Goal: Information Seeking & Learning: Learn about a topic

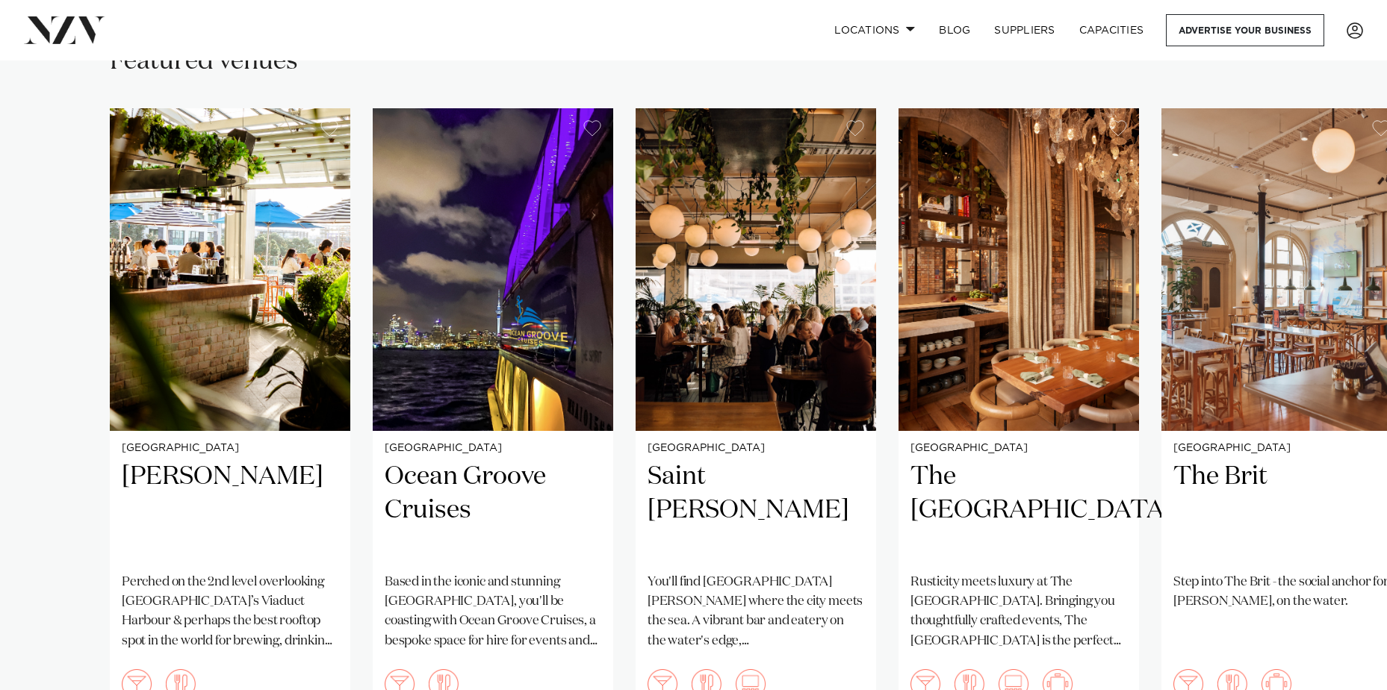
scroll to position [1195, 0]
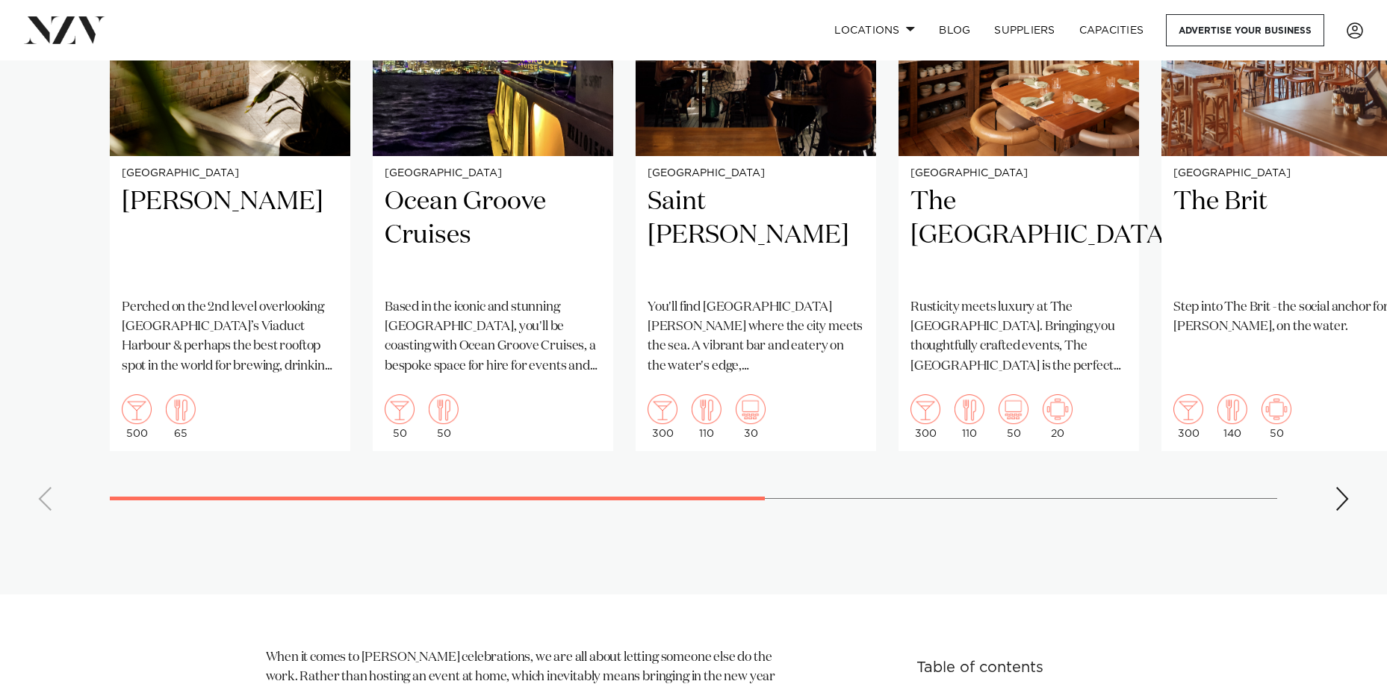
click at [136, 493] on swiper-container "Auckland Dr Rudis Perched on the 2nd level overlooking Auckland’s Viaduct Harbo…" at bounding box center [693, 177] width 1387 height 689
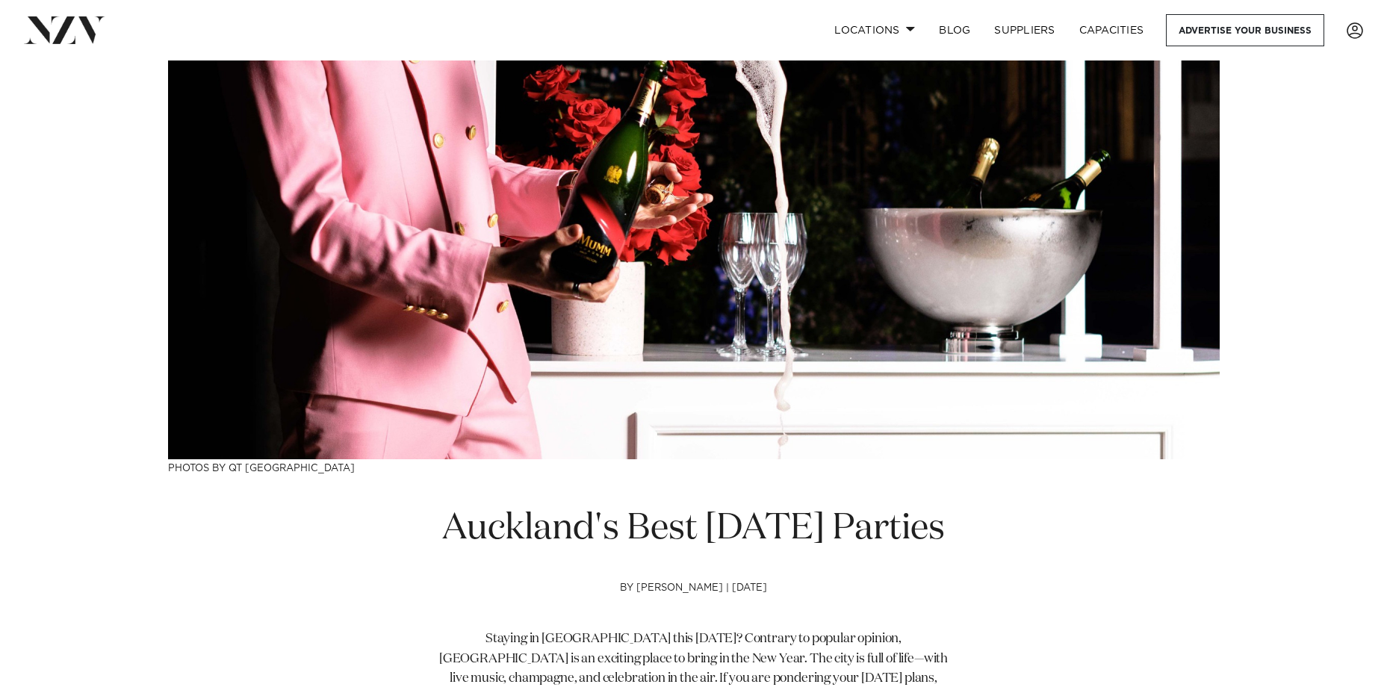
scroll to position [0, 0]
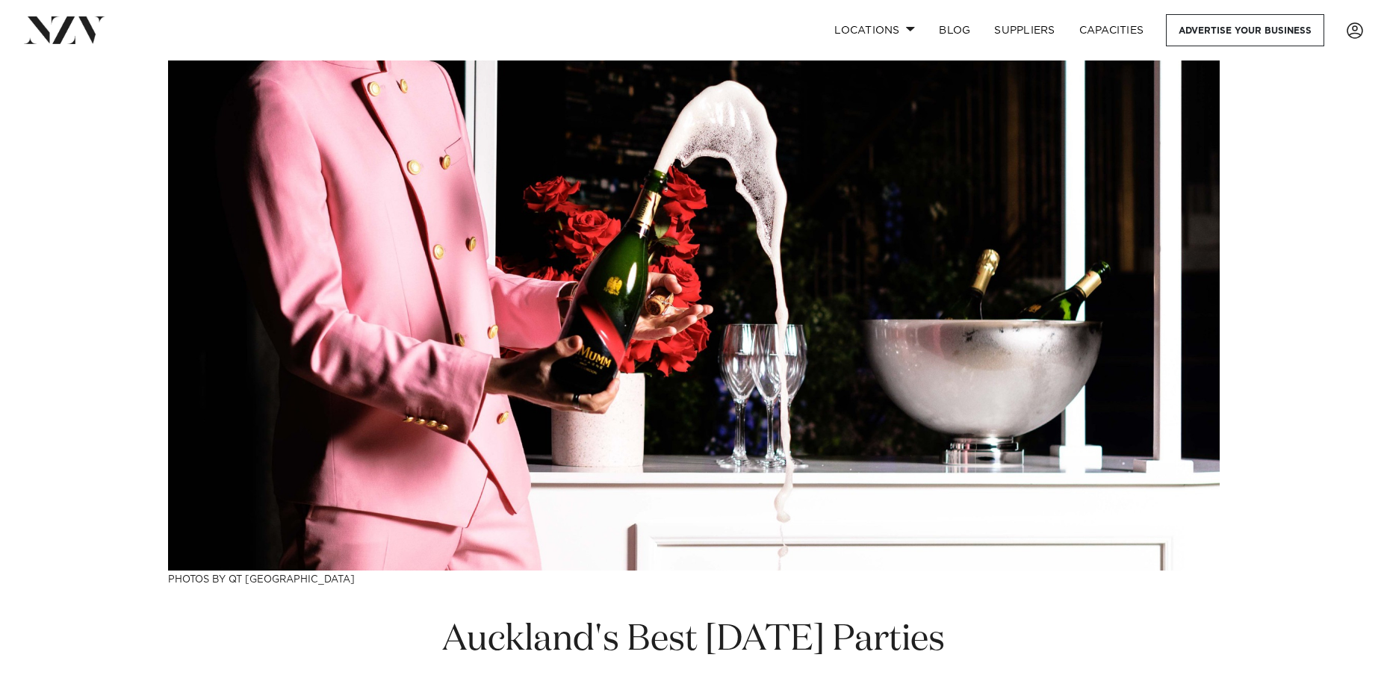
click at [72, 37] on img at bounding box center [64, 29] width 81 height 27
click at [943, 25] on link "BLOG" at bounding box center [954, 30] width 55 height 32
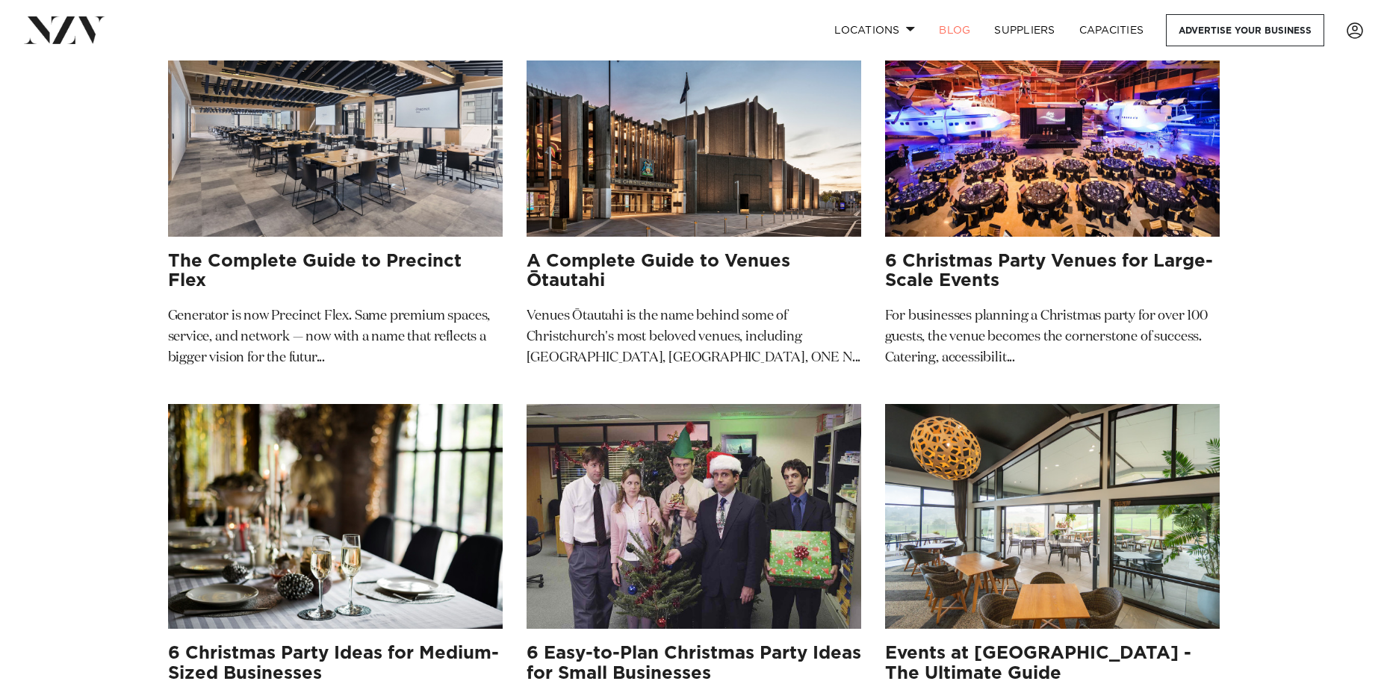
scroll to position [299, 0]
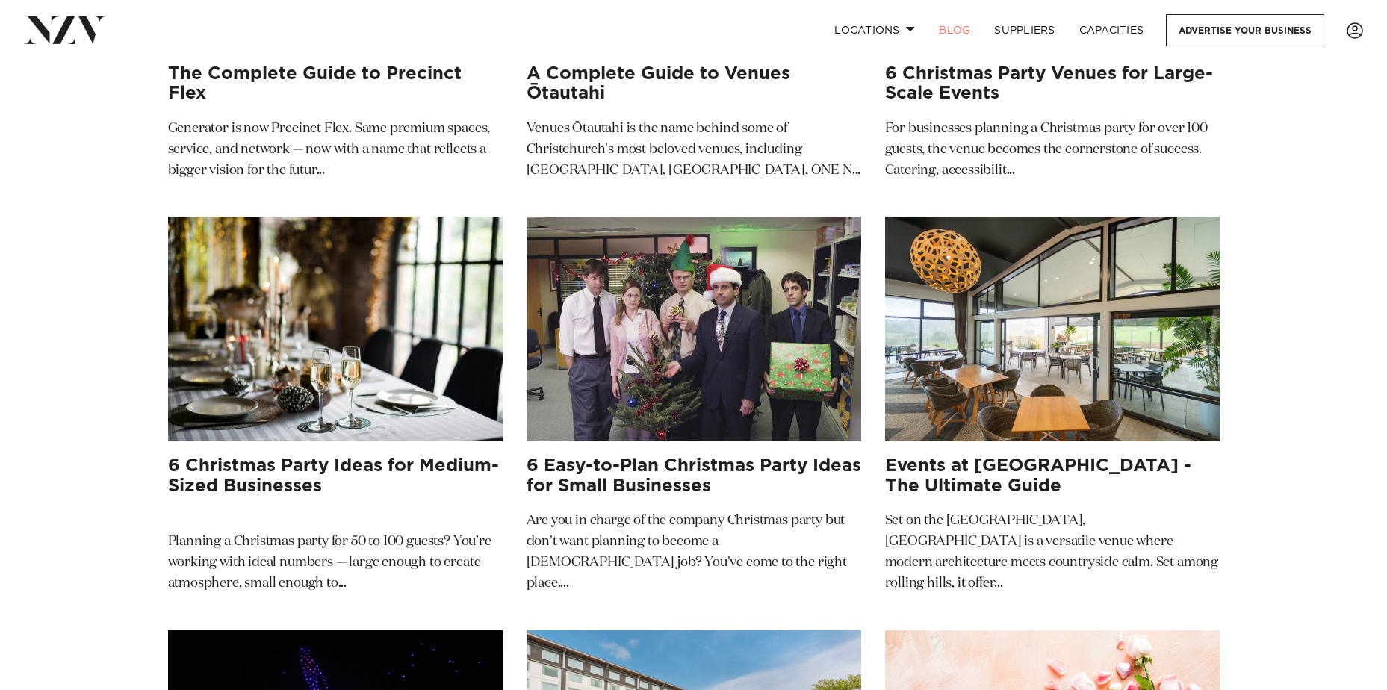
click at [400, 463] on h3 "6 Christmas Party Ideas for Medium-Sized Businesses" at bounding box center [335, 476] width 335 height 40
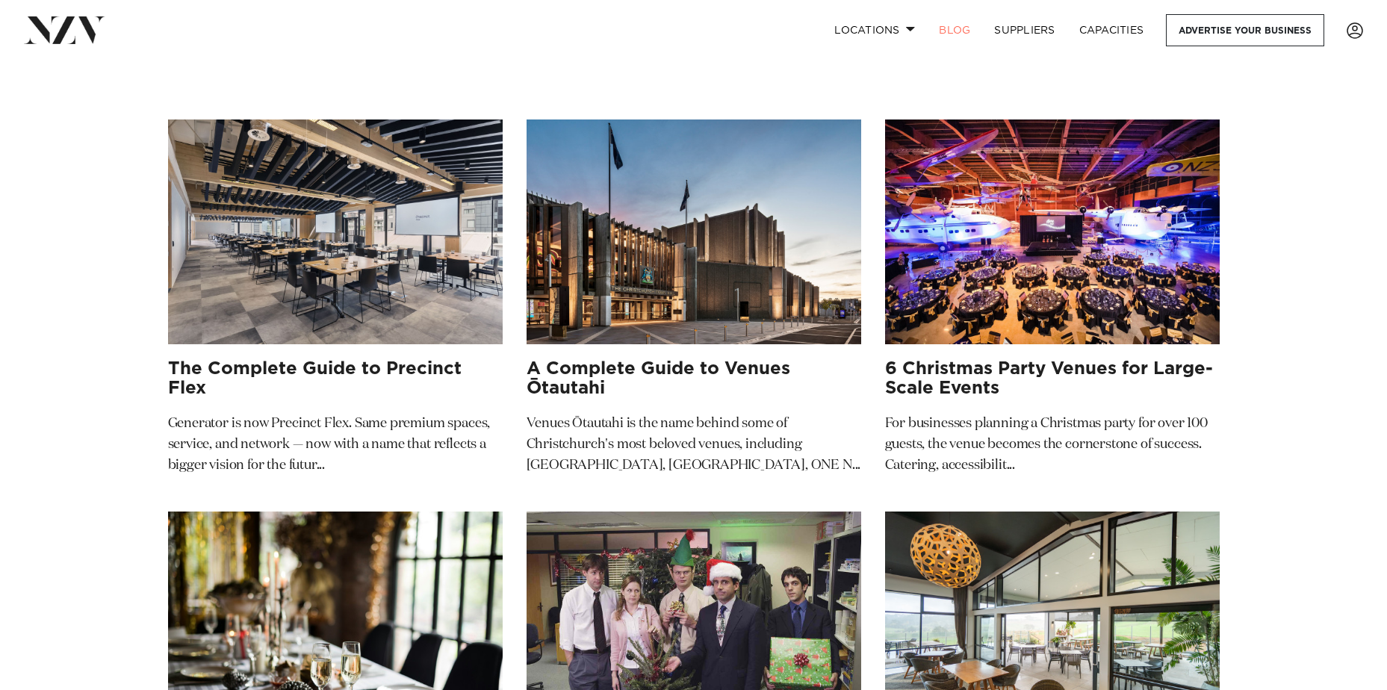
scroll to position [0, 0]
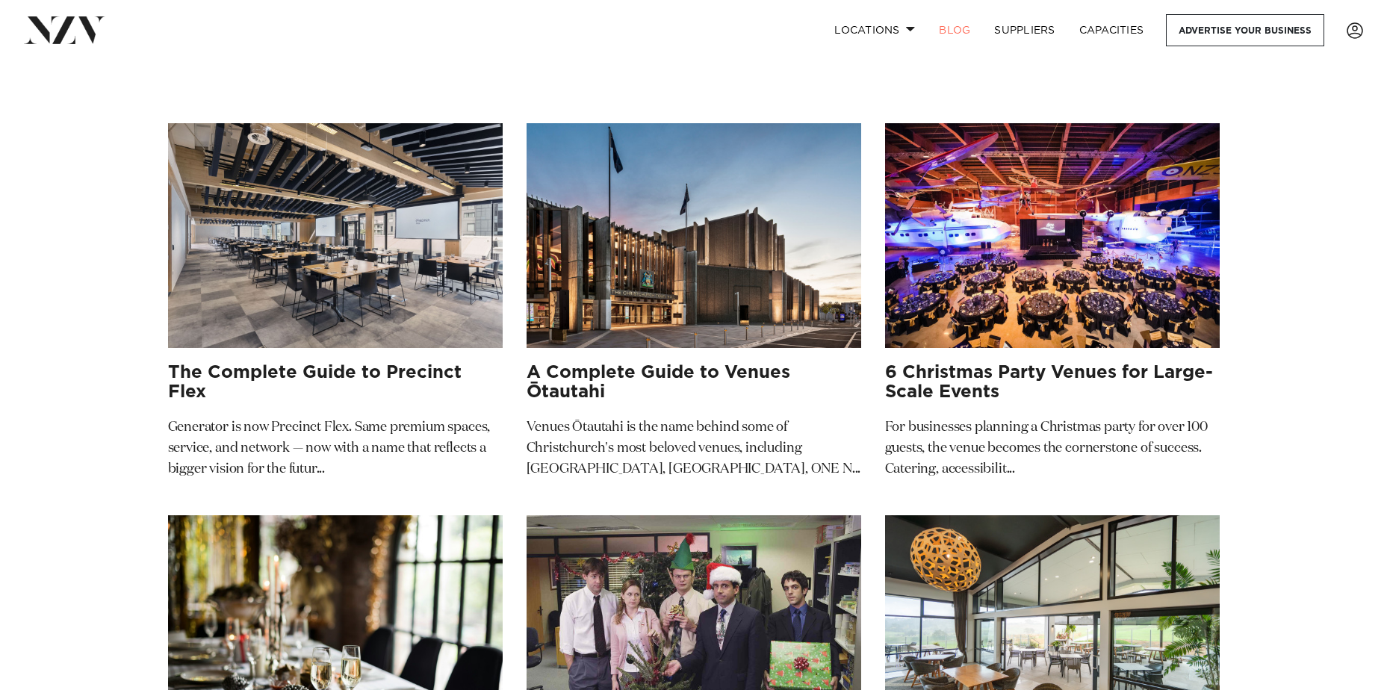
click at [960, 373] on h3 "6 Christmas Party Venues for Large-Scale Events" at bounding box center [1052, 383] width 335 height 40
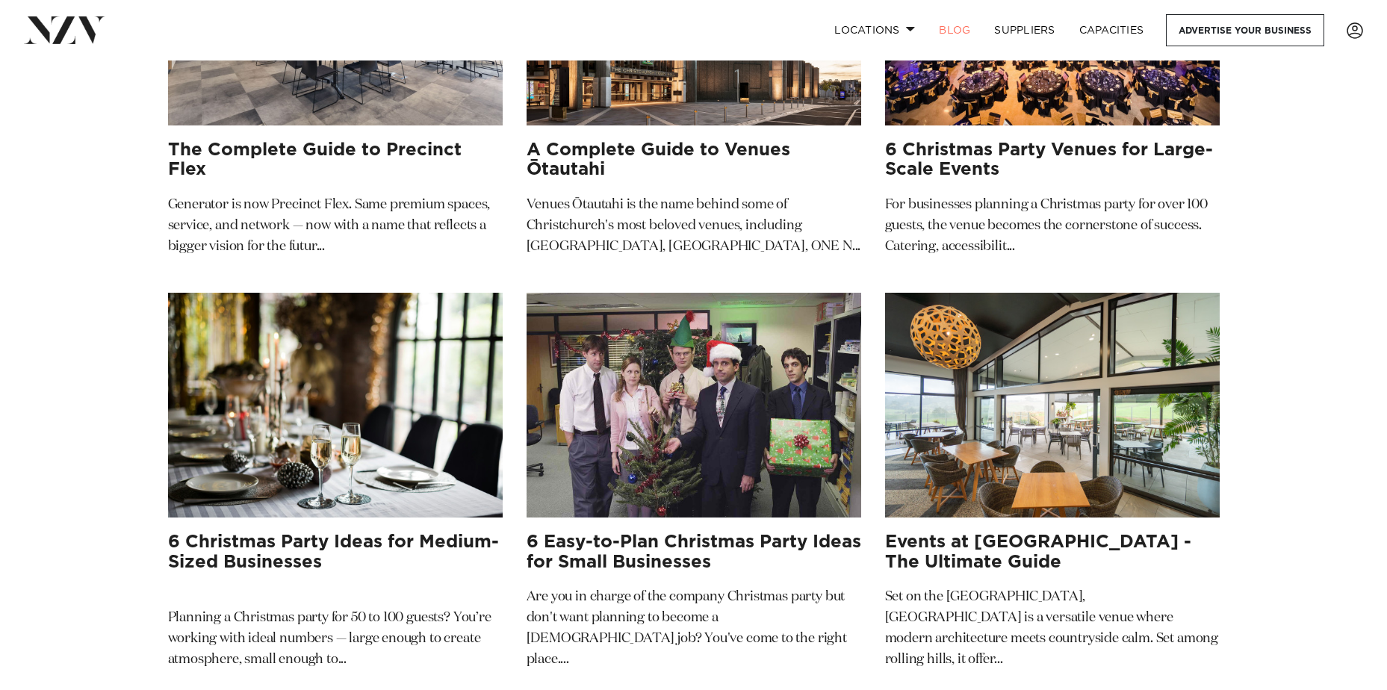
scroll to position [224, 0]
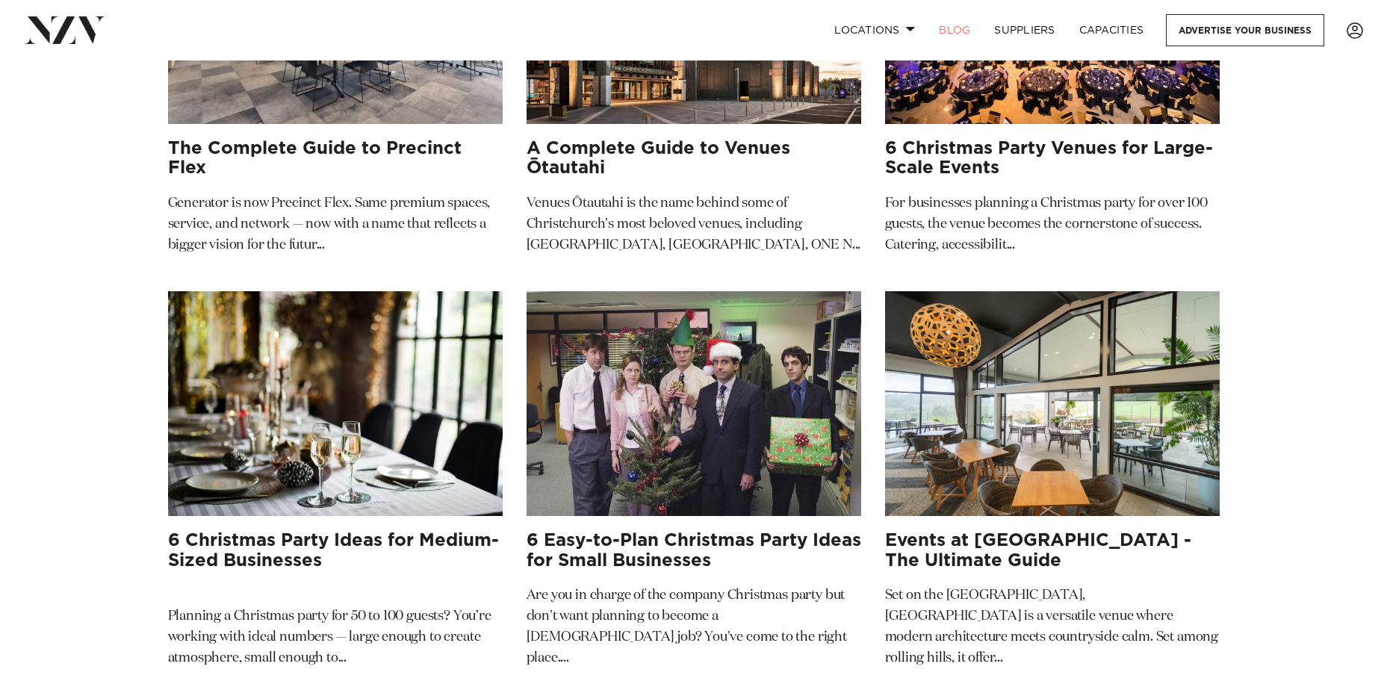
click at [701, 552] on h3 "6 Easy-to-Plan Christmas Party Ideas for Small Businesses" at bounding box center [694, 551] width 335 height 40
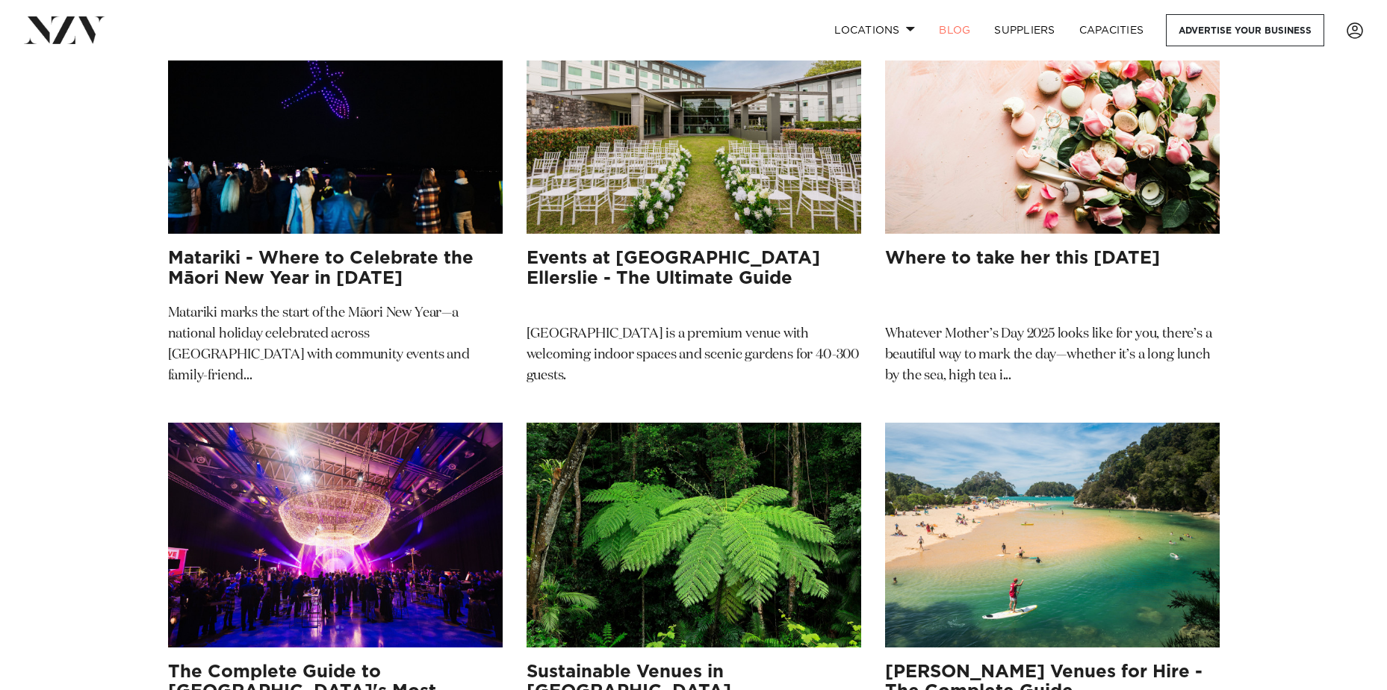
scroll to position [4183, 0]
click at [955, 25] on link "BLOG" at bounding box center [954, 30] width 55 height 32
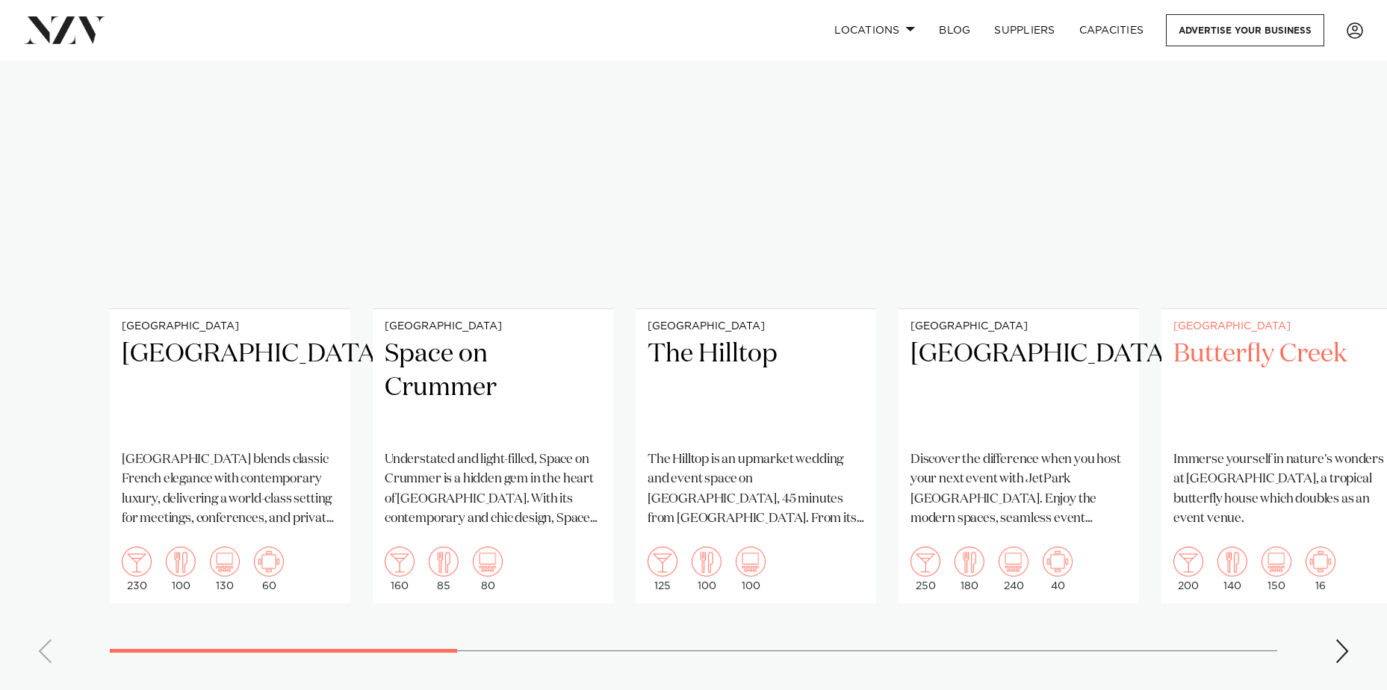
scroll to position [1195, 0]
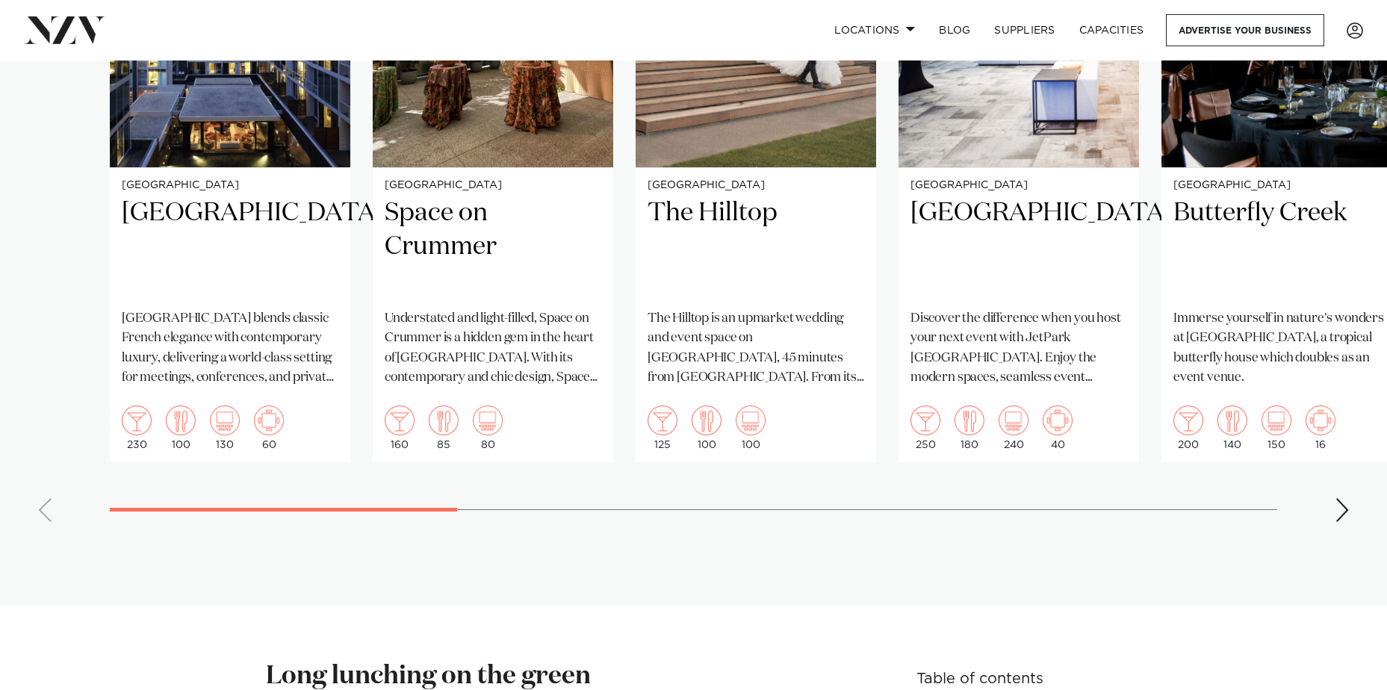
click at [1342, 498] on div "Next slide" at bounding box center [1342, 510] width 15 height 24
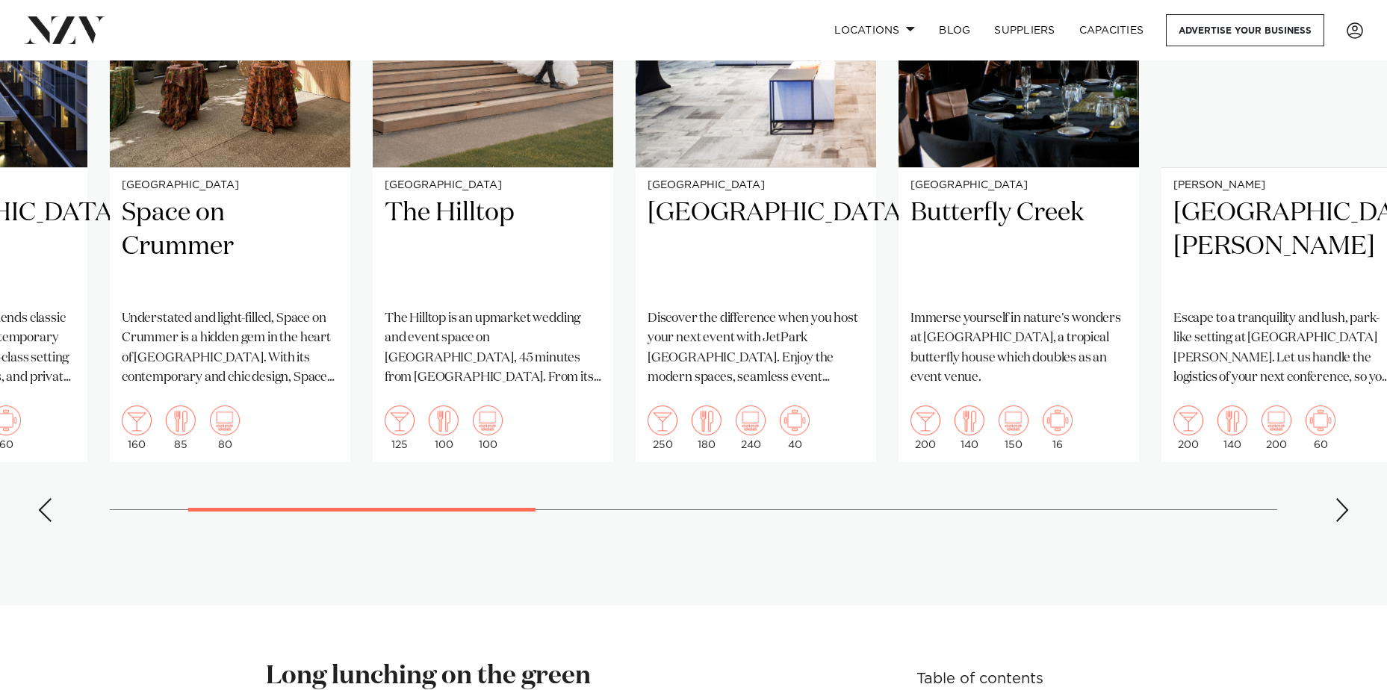
click at [1342, 498] on div "Next slide" at bounding box center [1342, 510] width 15 height 24
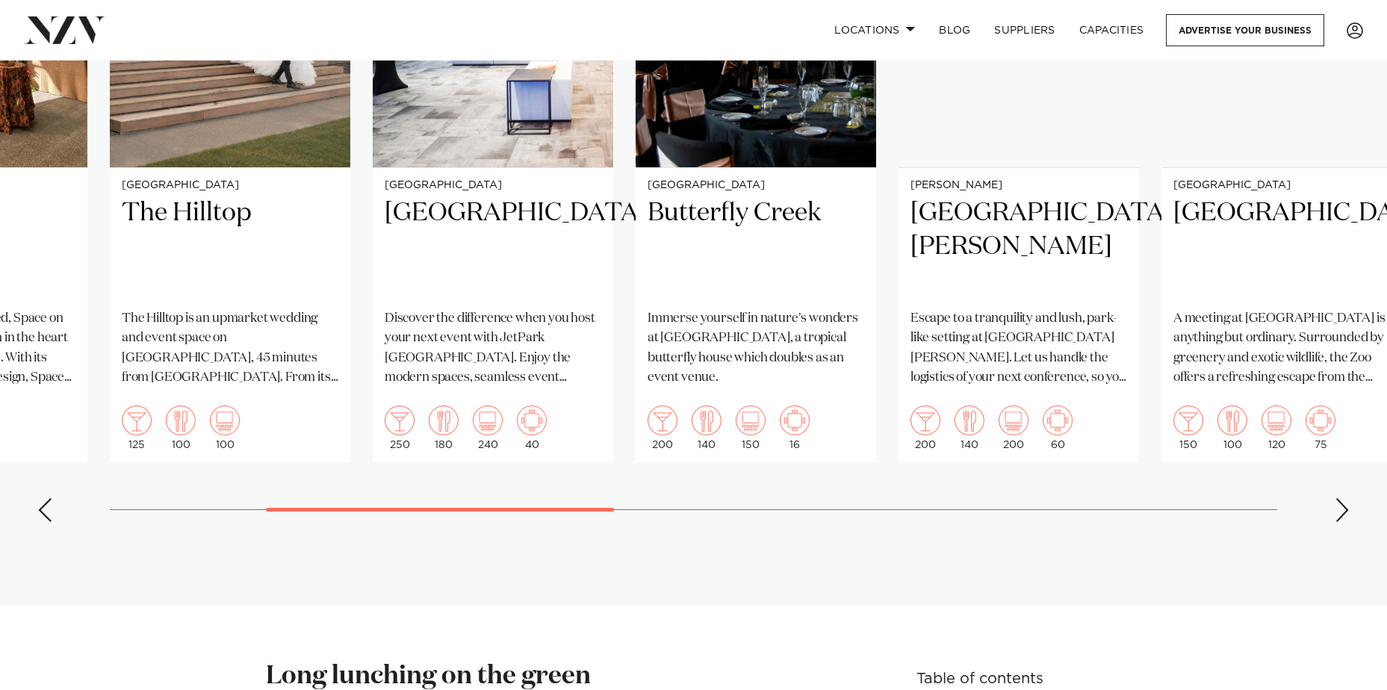
click at [1342, 498] on div "Next slide" at bounding box center [1342, 510] width 15 height 24
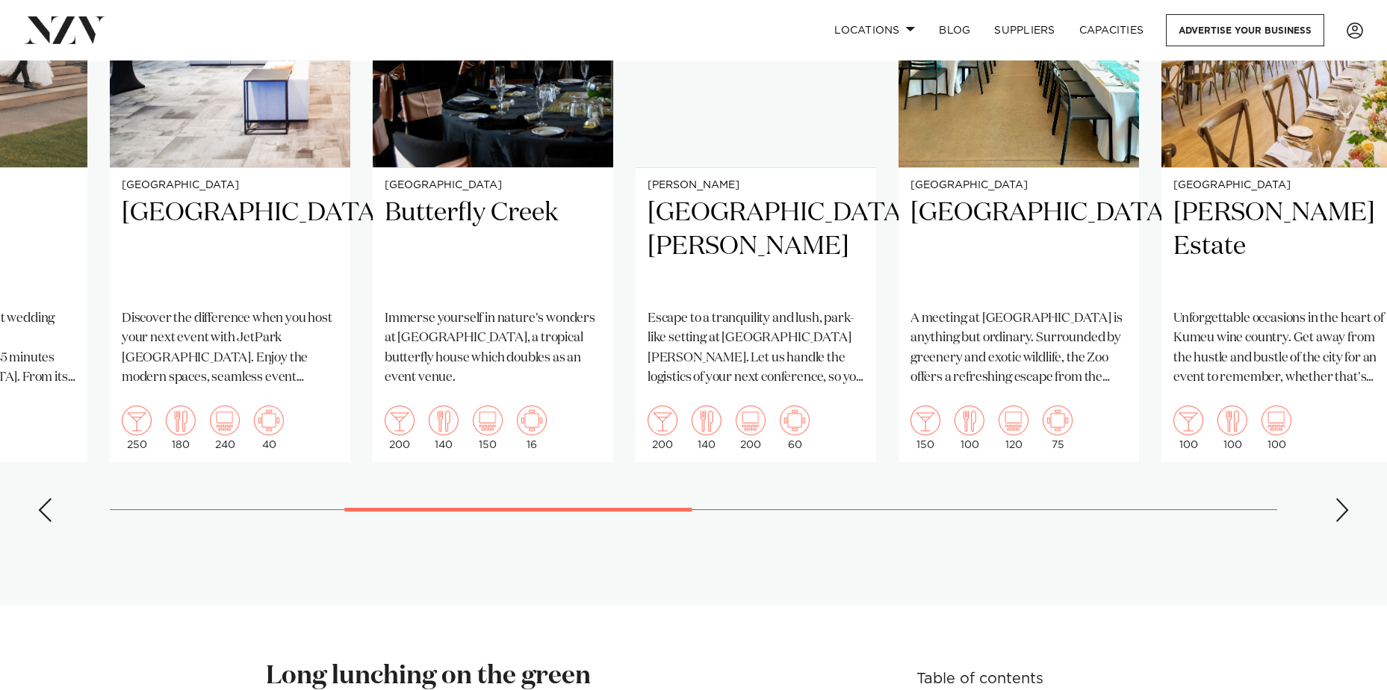
click at [1342, 498] on div "Next slide" at bounding box center [1342, 510] width 15 height 24
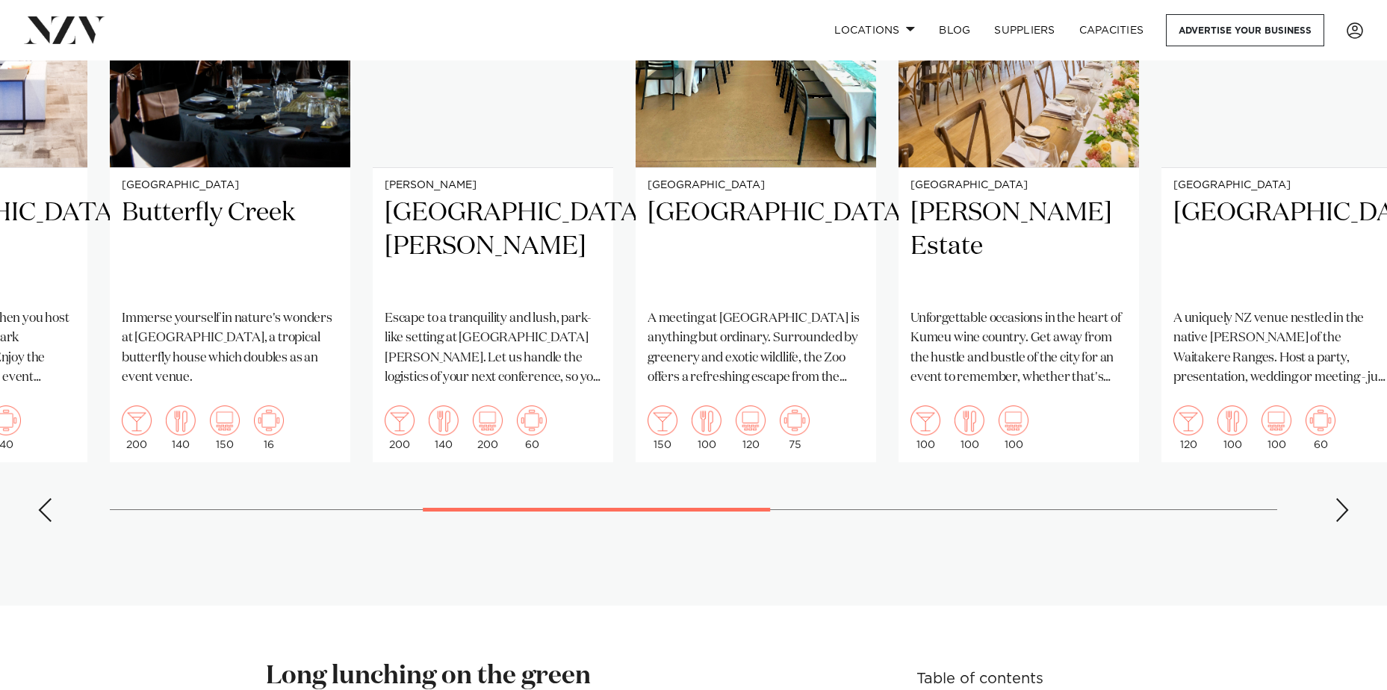
click at [1342, 498] on div "Next slide" at bounding box center [1342, 510] width 15 height 24
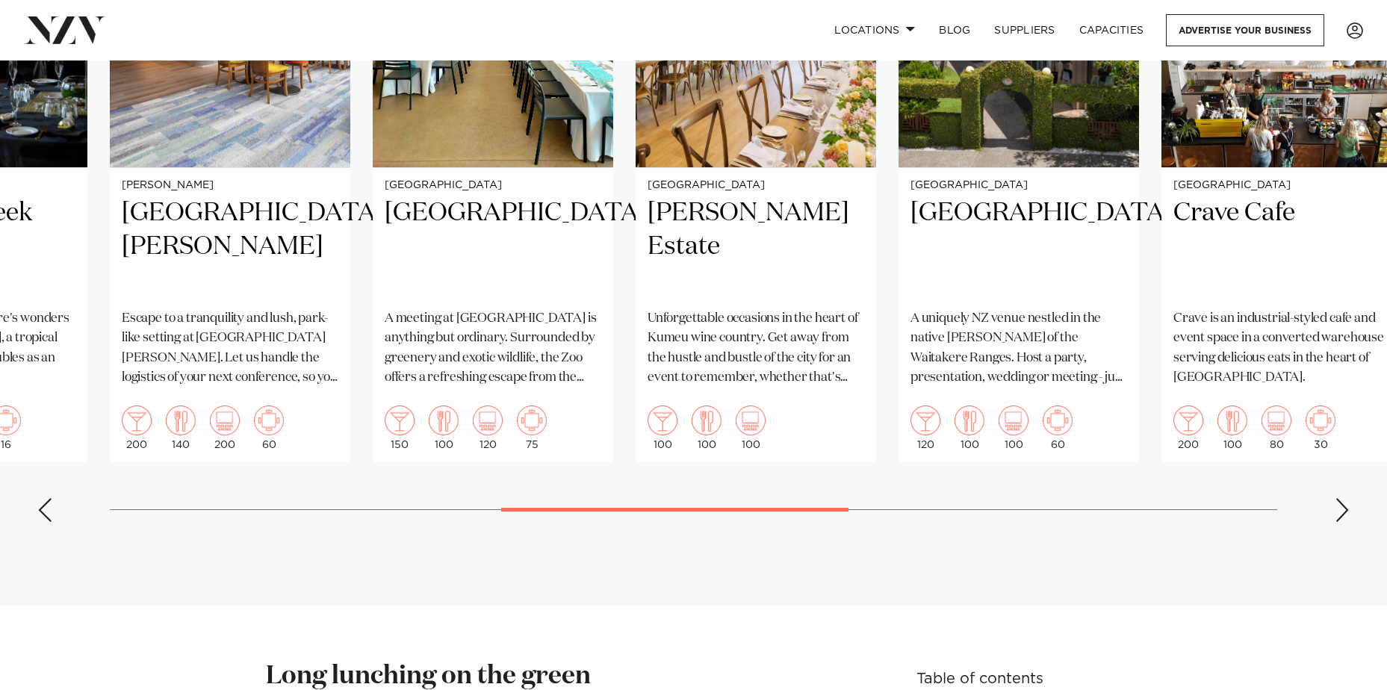
click at [1342, 498] on div "Next slide" at bounding box center [1342, 510] width 15 height 24
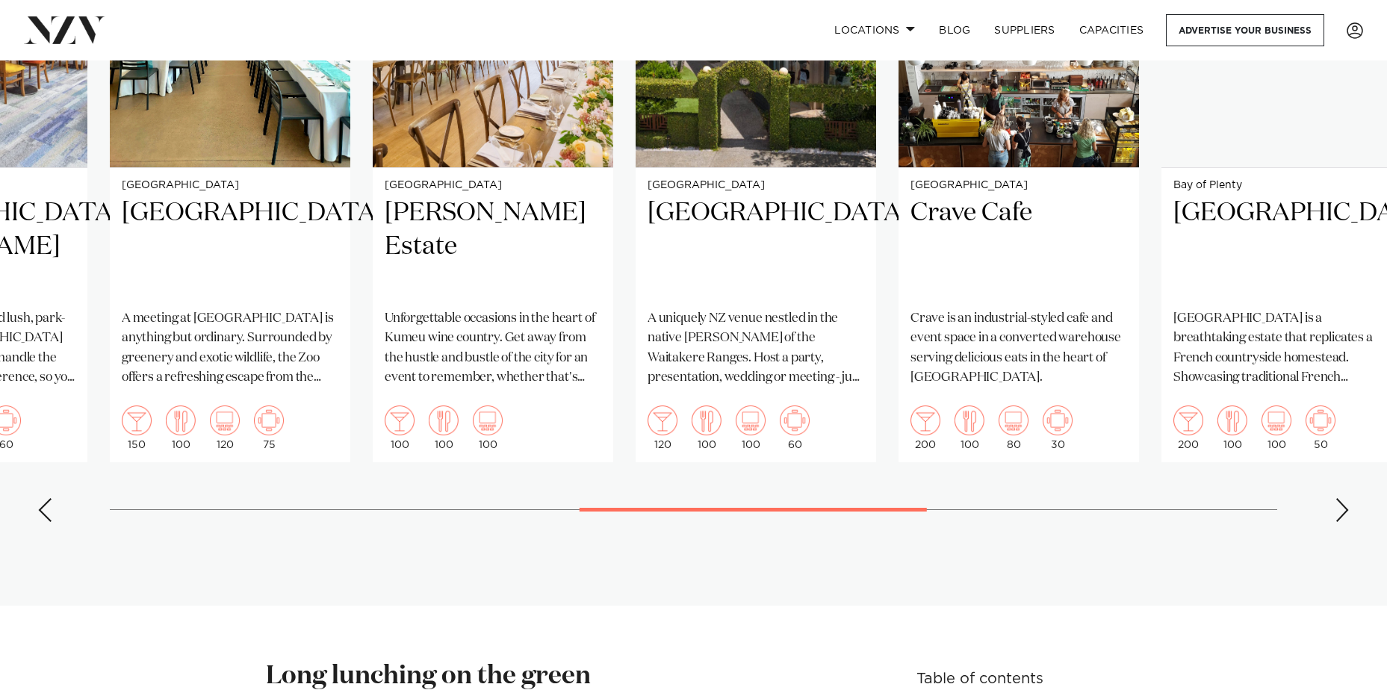
click at [1342, 498] on div "Next slide" at bounding box center [1342, 510] width 15 height 24
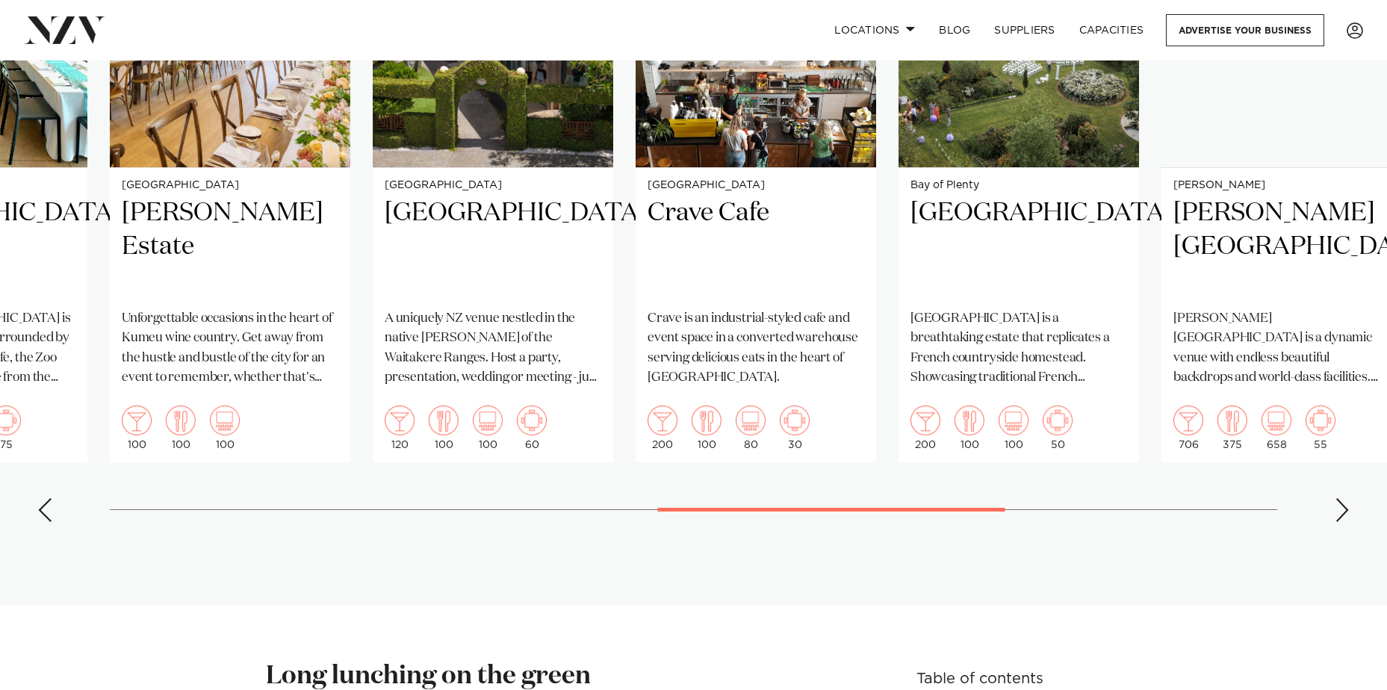
click at [1342, 498] on div "Next slide" at bounding box center [1342, 510] width 15 height 24
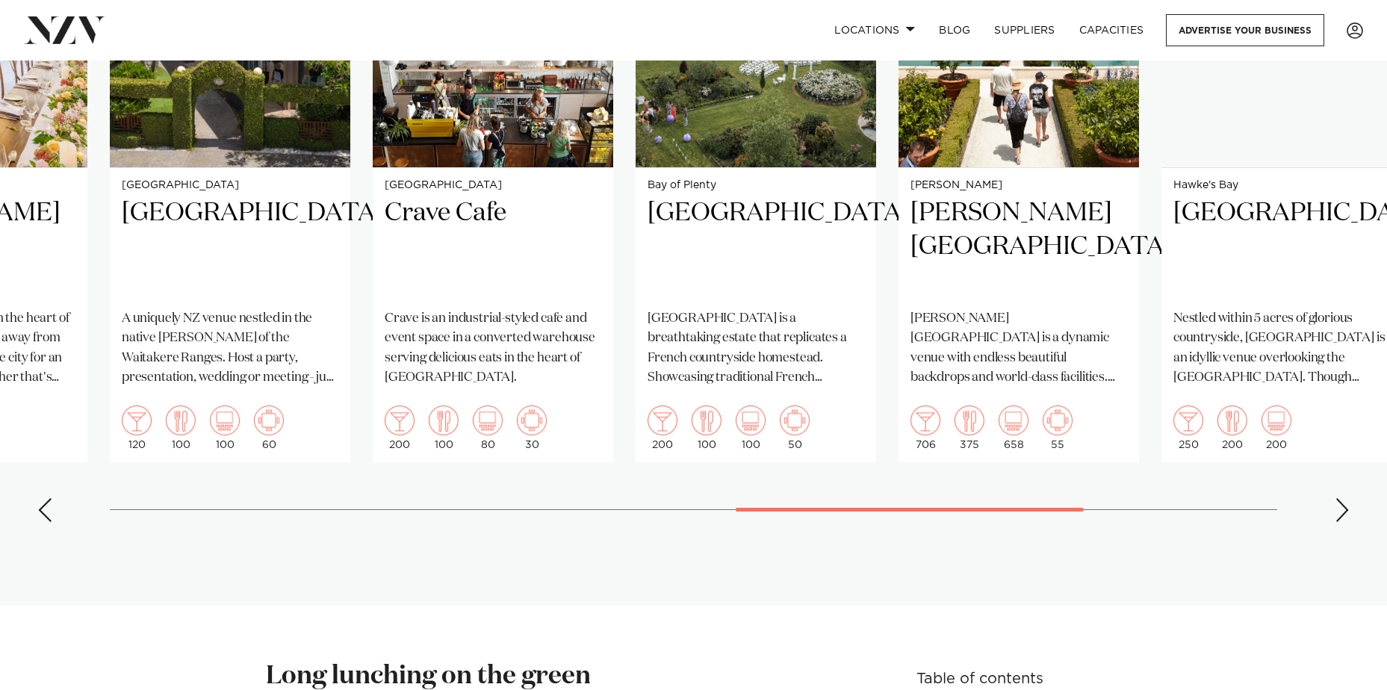
click at [1342, 498] on div "Next slide" at bounding box center [1342, 510] width 15 height 24
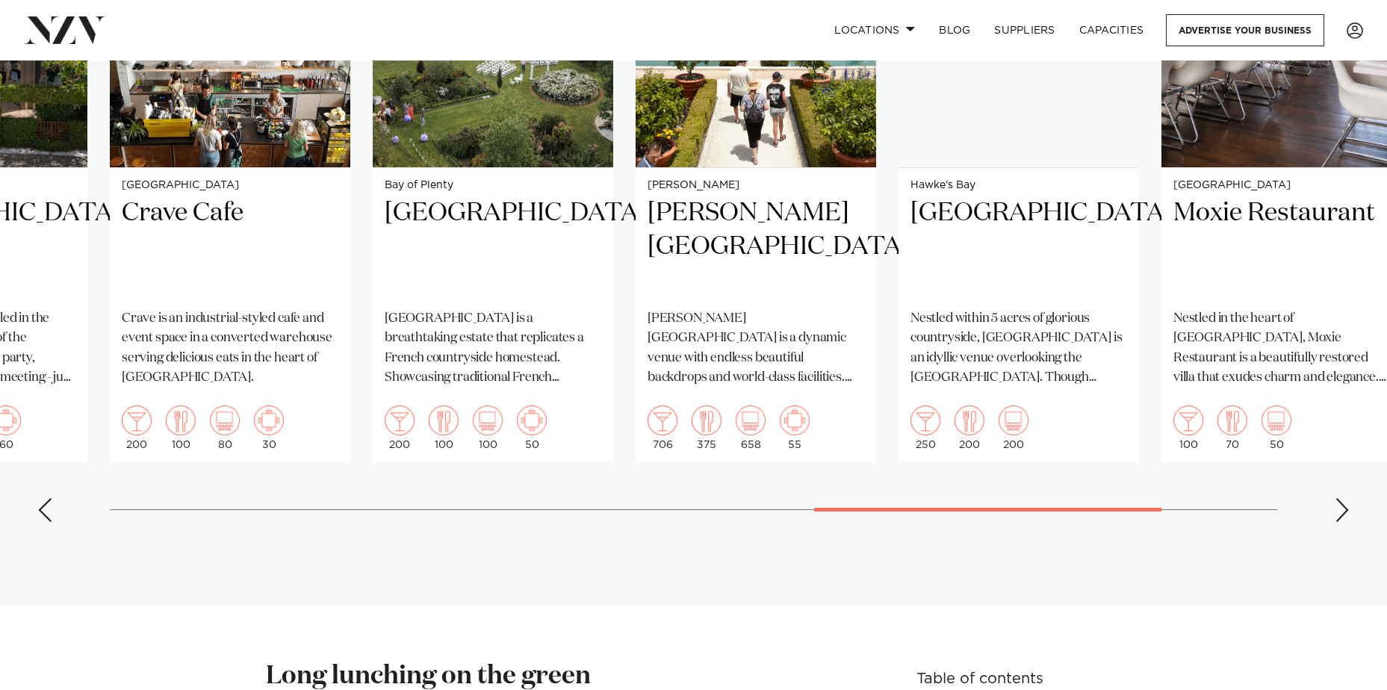
click at [1342, 498] on div "Next slide" at bounding box center [1342, 510] width 15 height 24
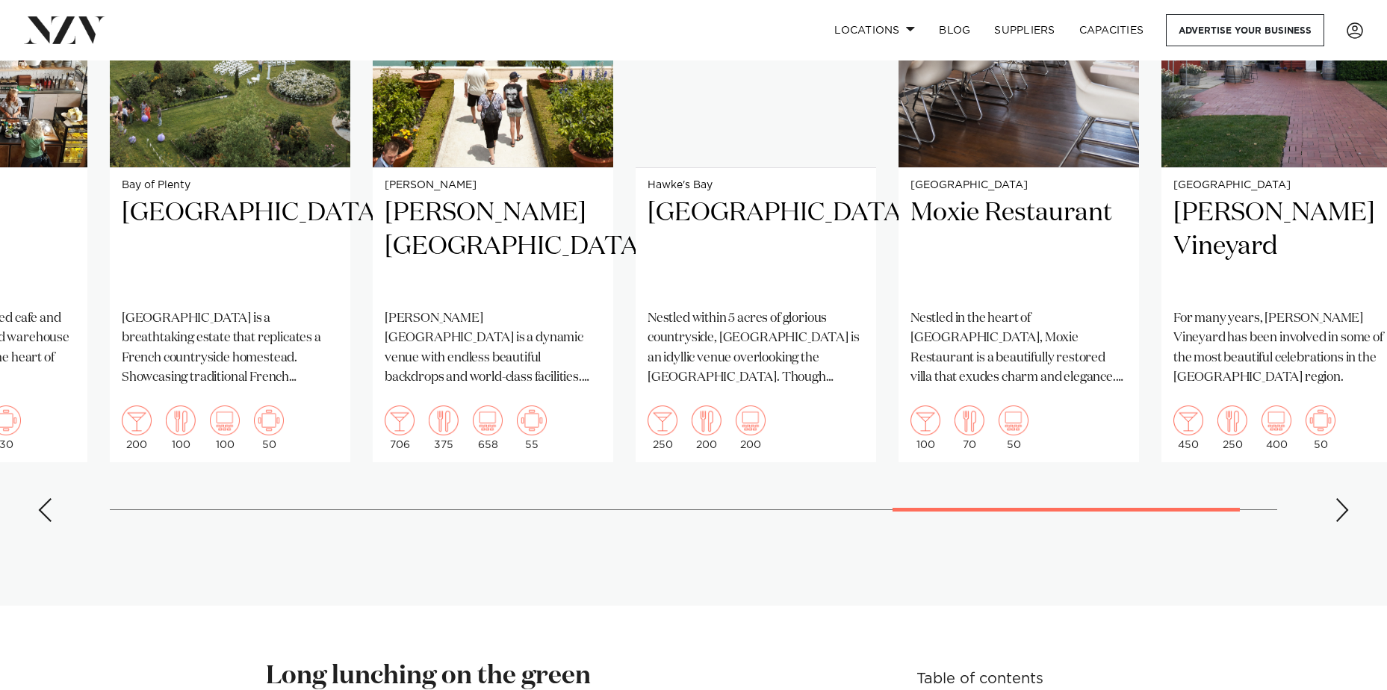
click at [1342, 498] on div "Next slide" at bounding box center [1342, 510] width 15 height 24
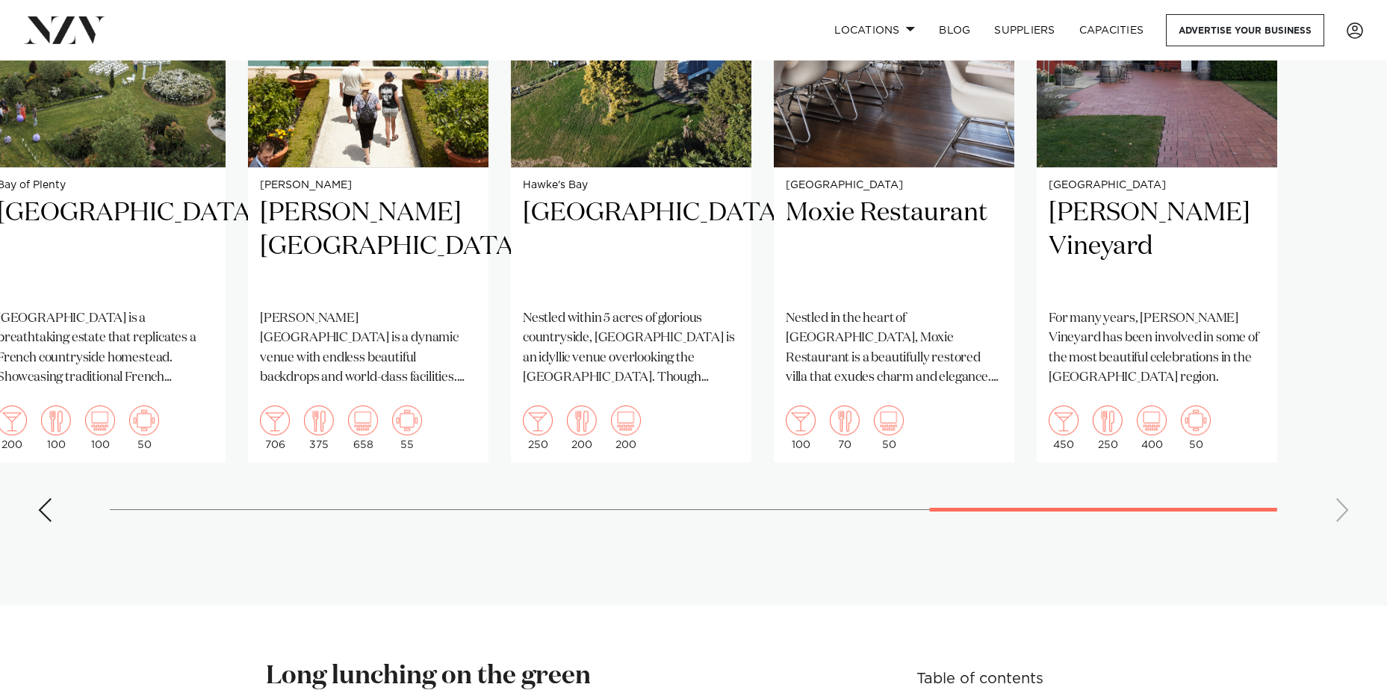
click at [1341, 495] on swiper-container "Auckland Sofitel Auckland Viaduct Harbour Sofitel Auckland Viaduct Harbour blen…" at bounding box center [693, 189] width 1387 height 689
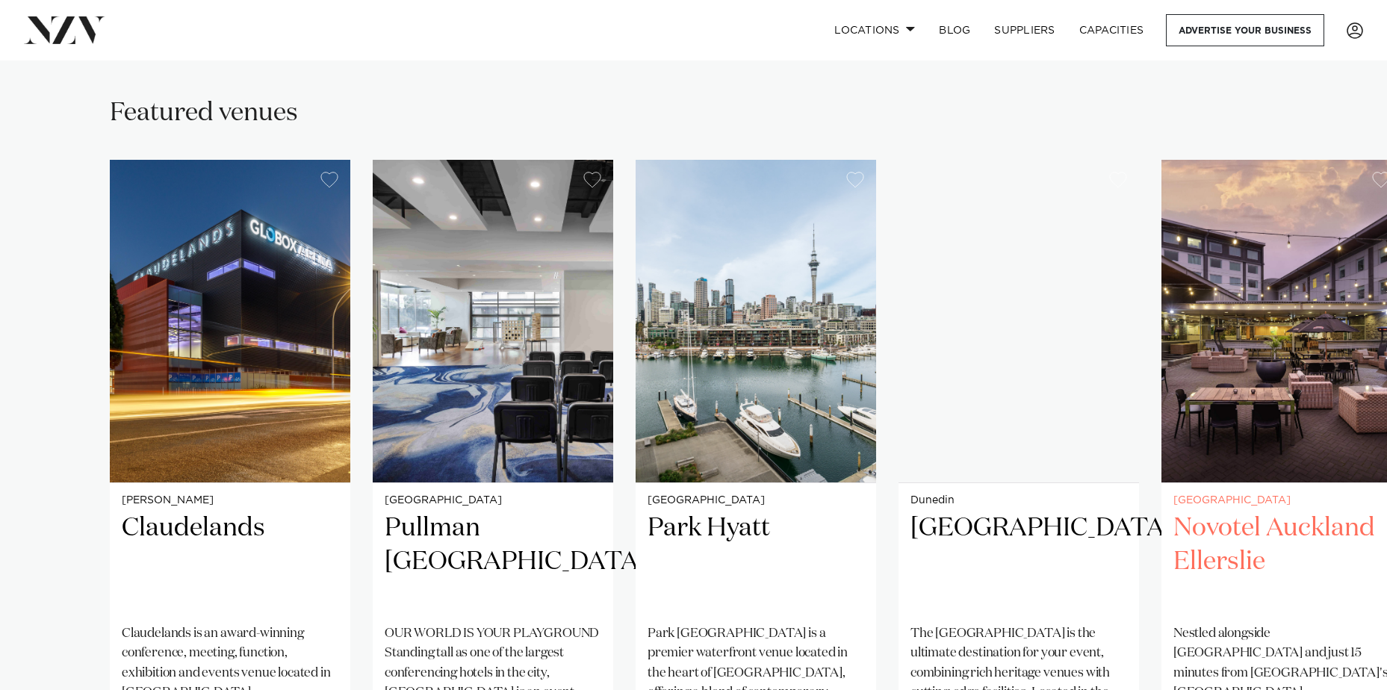
scroll to position [1270, 0]
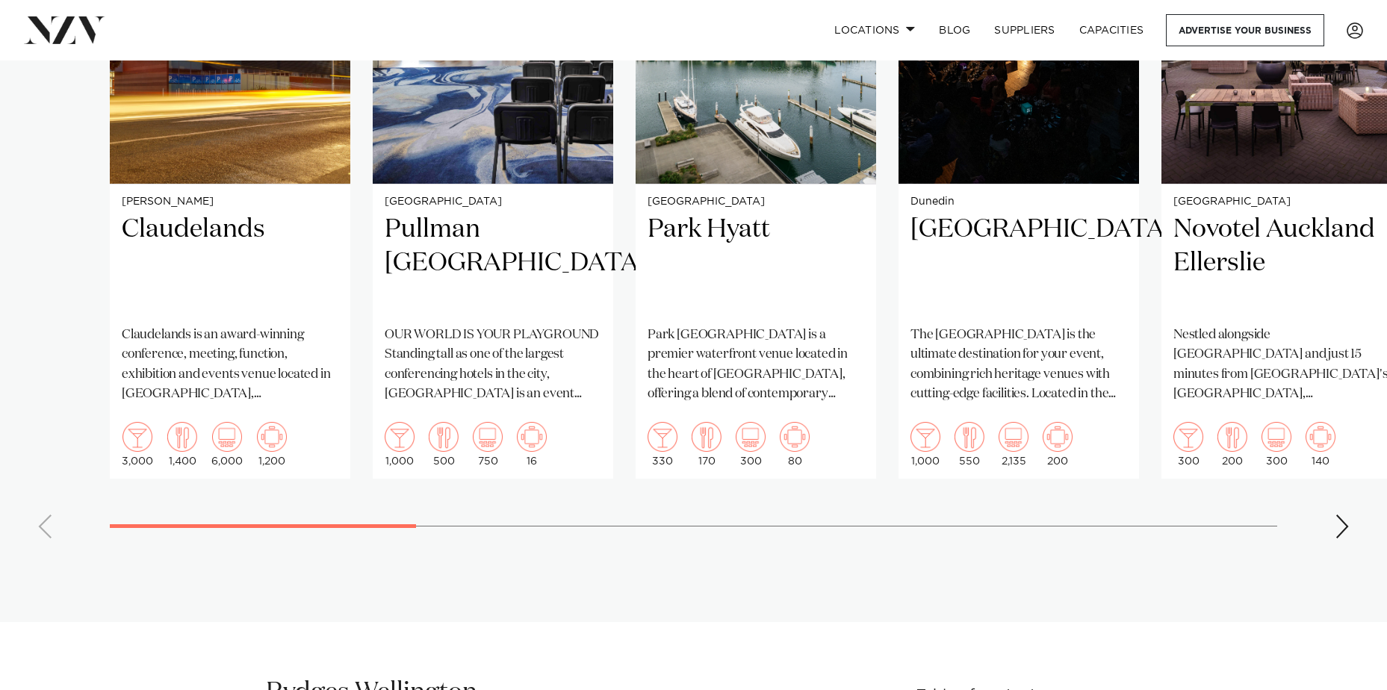
click at [1354, 533] on swiper-container "Hamilton Claudelands Claudelands is an award-winning conference, meeting, funct…" at bounding box center [693, 205] width 1387 height 689
click at [1348, 526] on div "Next slide" at bounding box center [1342, 527] width 15 height 24
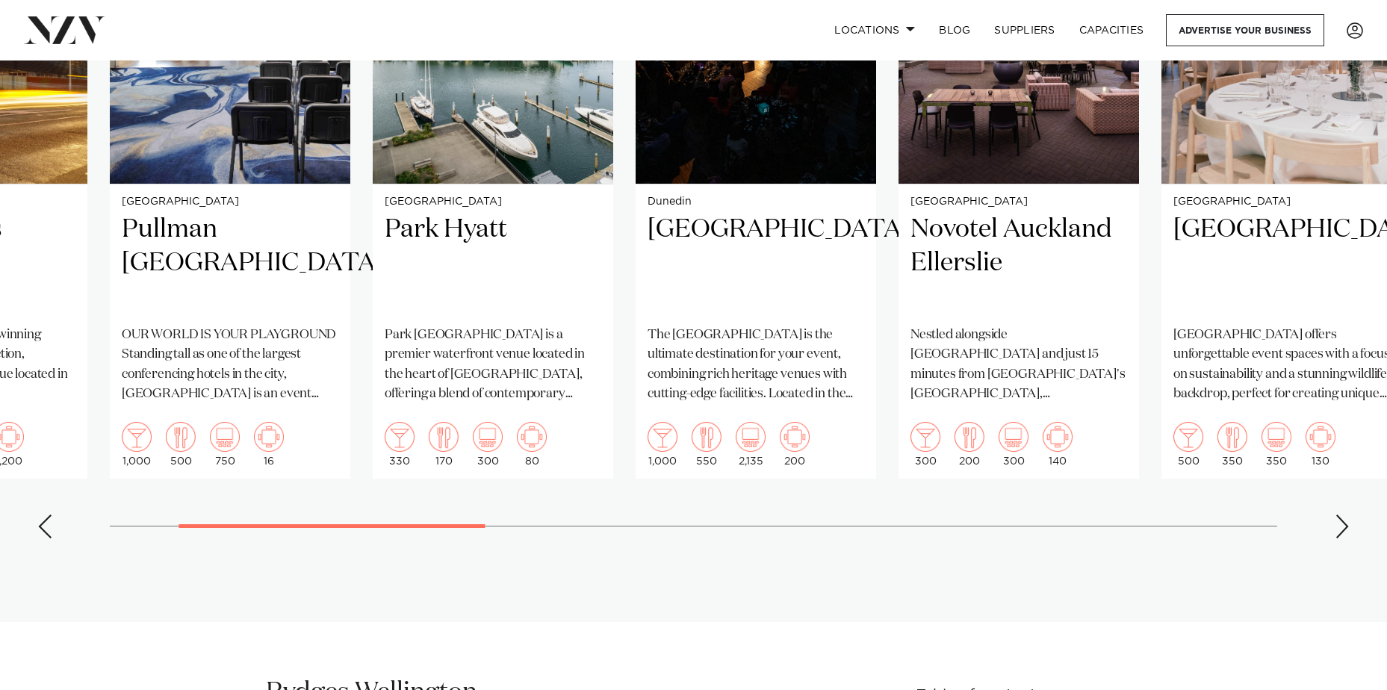
click at [1348, 526] on div "Next slide" at bounding box center [1342, 527] width 15 height 24
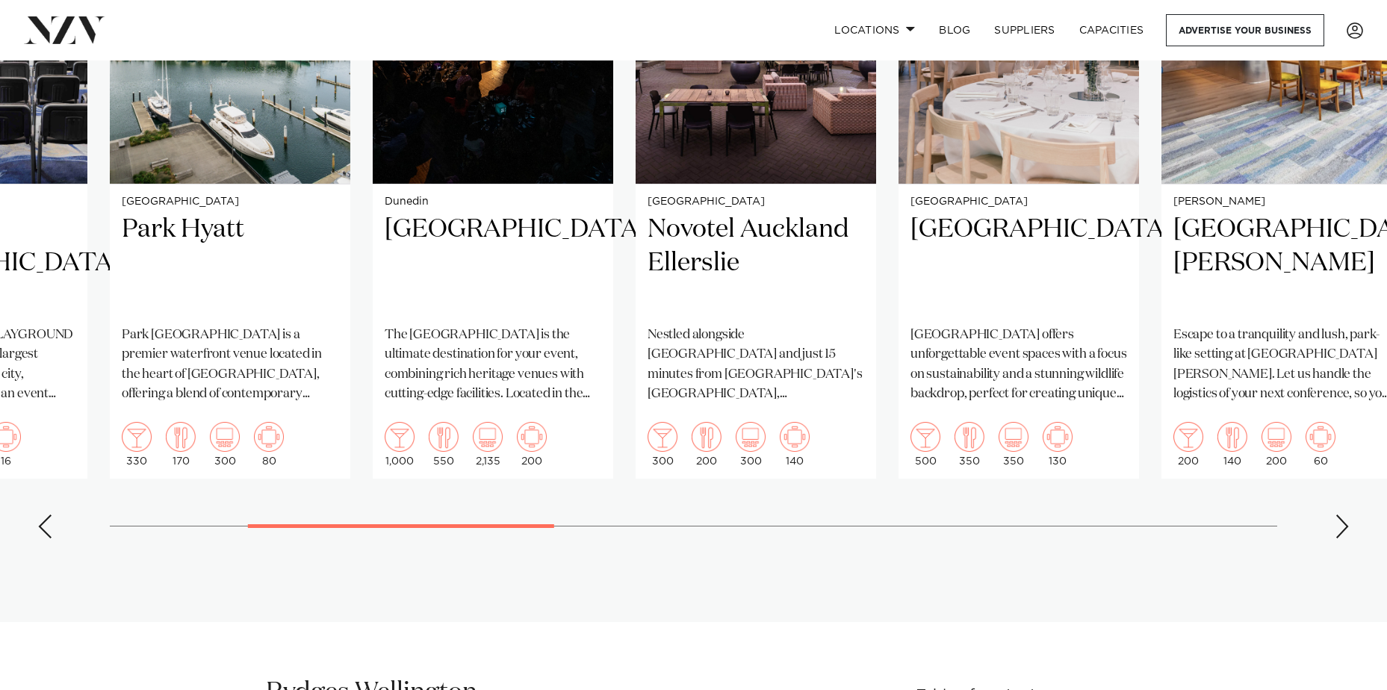
click at [1348, 526] on div "Next slide" at bounding box center [1342, 527] width 15 height 24
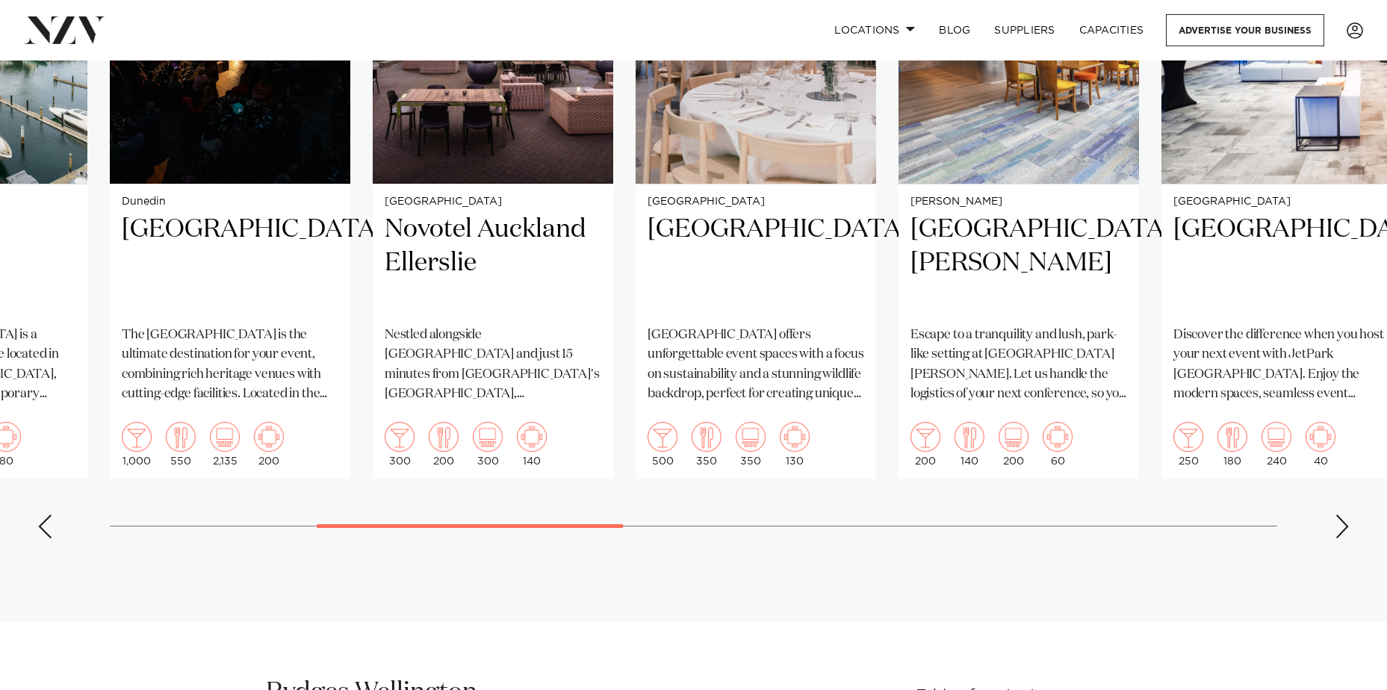
click at [1348, 526] on div "Next slide" at bounding box center [1342, 527] width 15 height 24
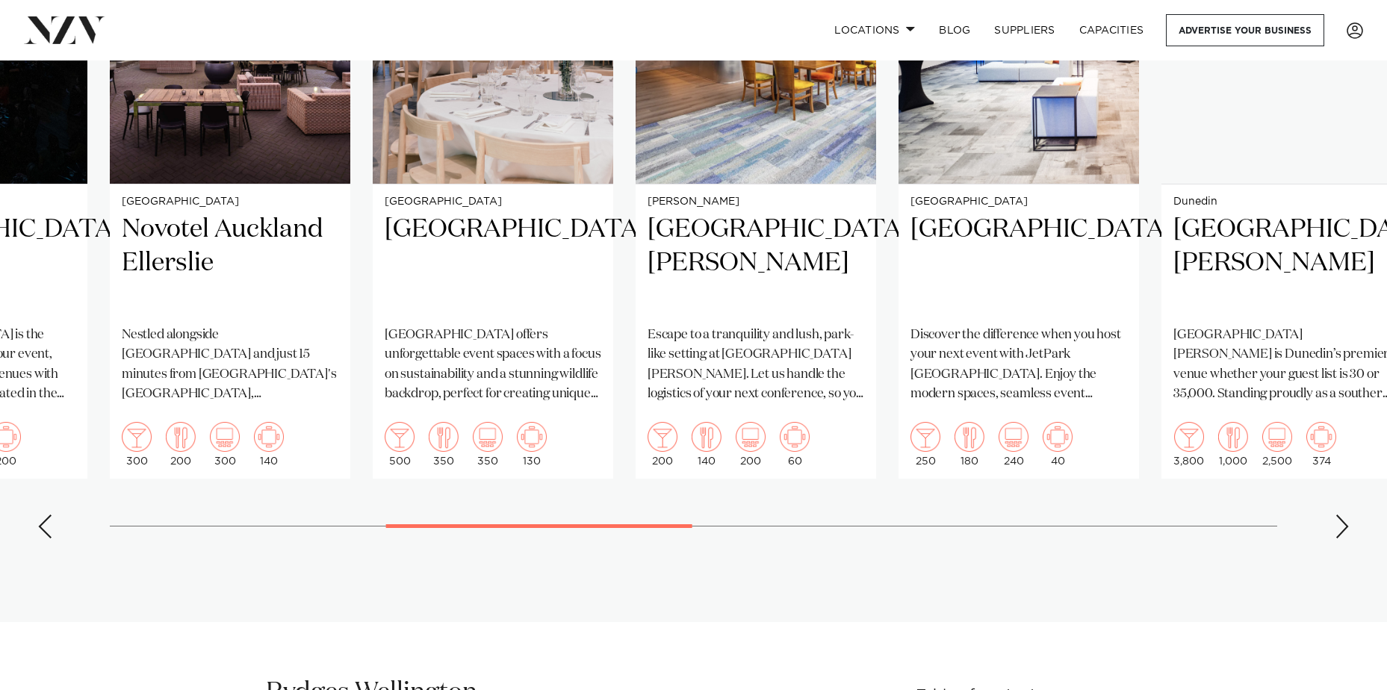
click at [1318, 533] on swiper-container "Hamilton Claudelands Claudelands is an award-winning conference, meeting, funct…" at bounding box center [693, 205] width 1387 height 689
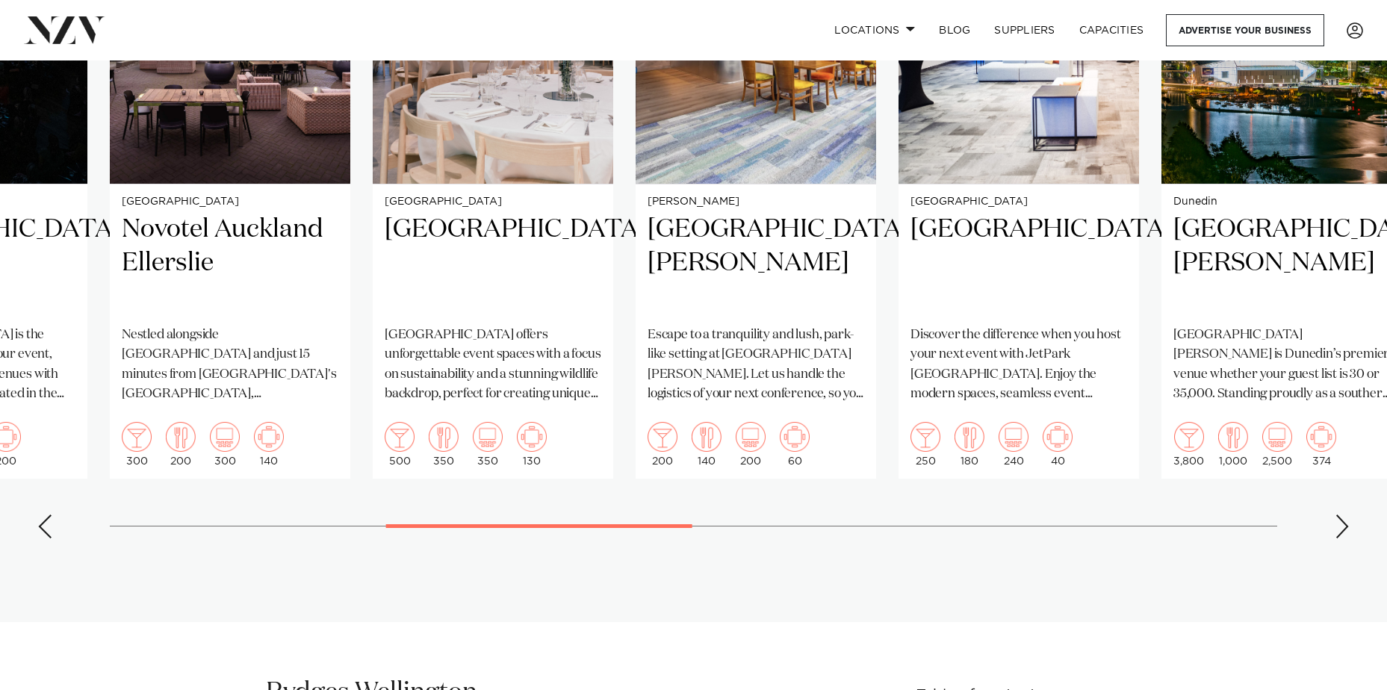
click at [1336, 523] on div "Next slide" at bounding box center [1342, 527] width 15 height 24
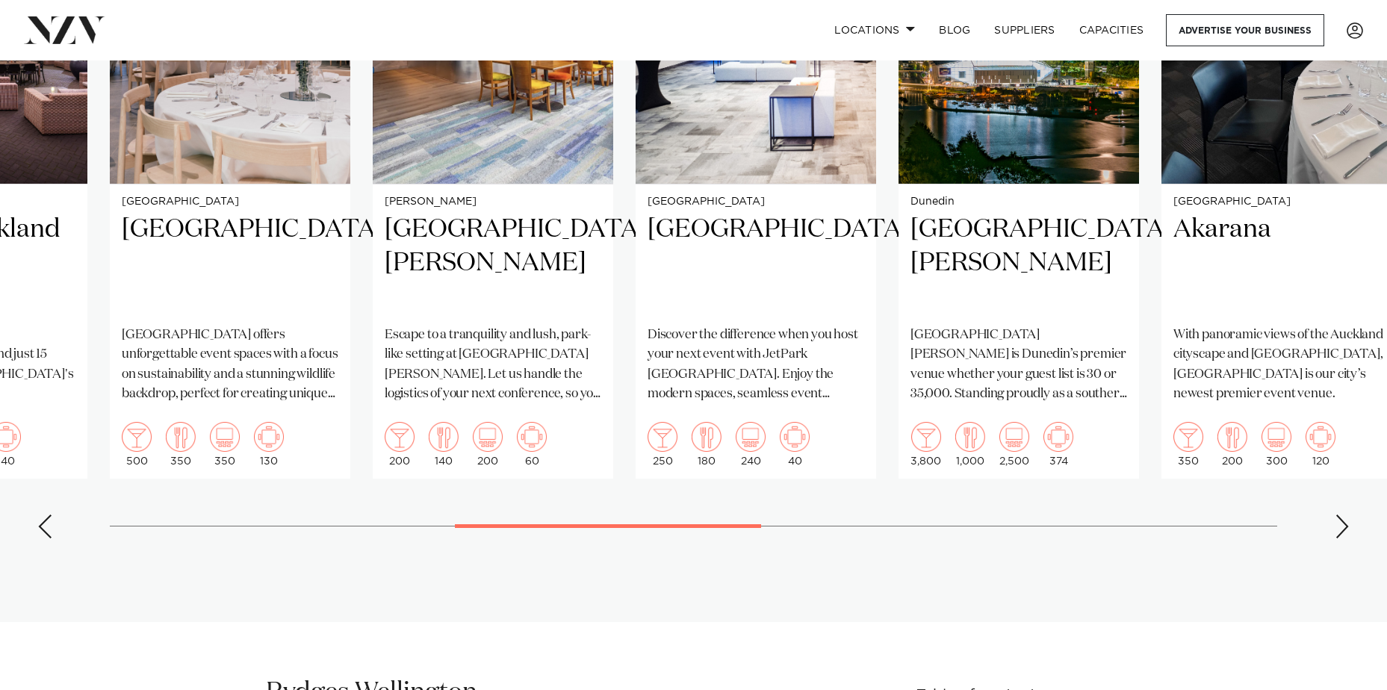
click at [1339, 526] on div "Next slide" at bounding box center [1342, 527] width 15 height 24
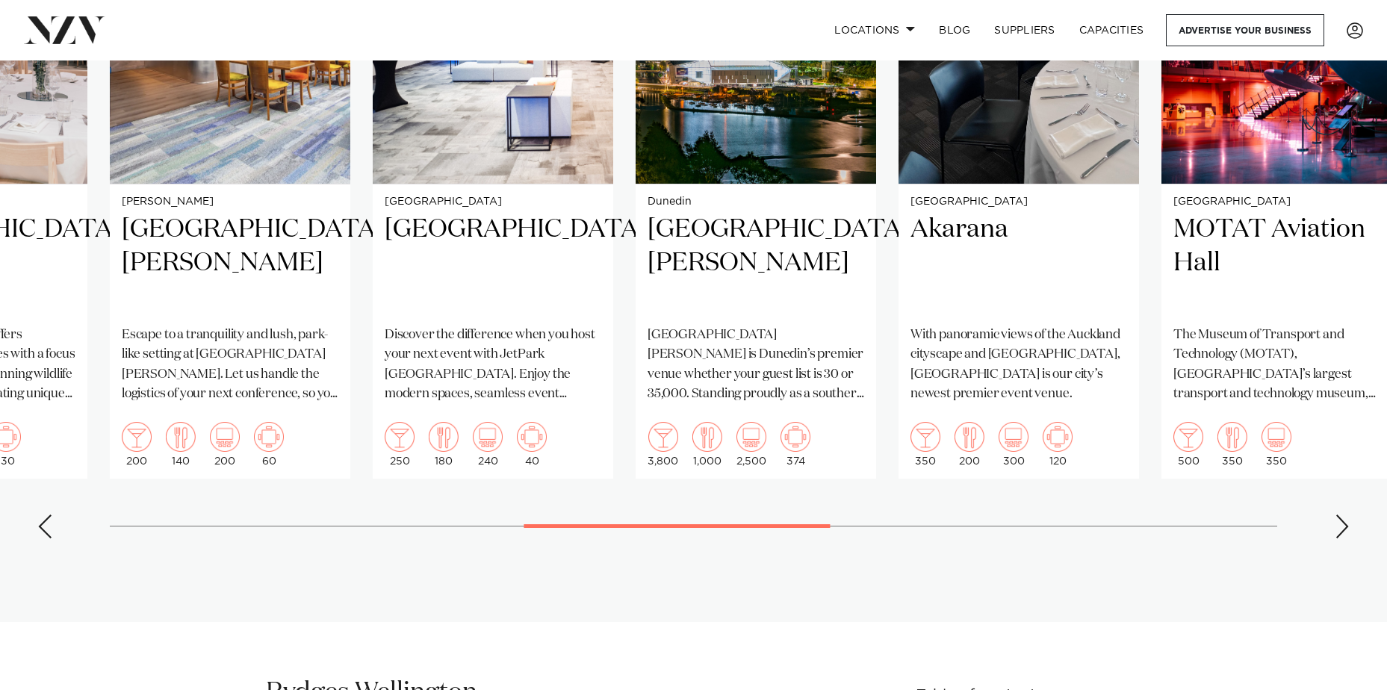
click at [1339, 526] on div "Next slide" at bounding box center [1342, 527] width 15 height 24
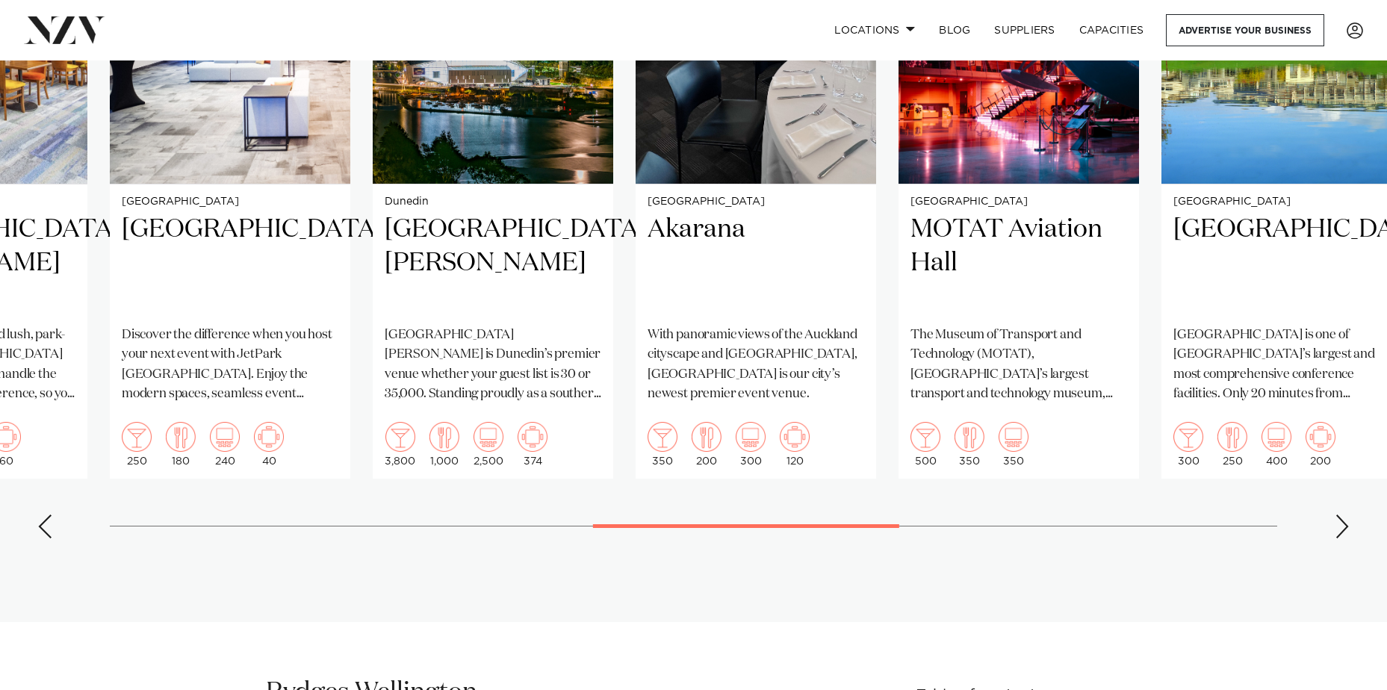
click at [1339, 526] on div "Next slide" at bounding box center [1342, 527] width 15 height 24
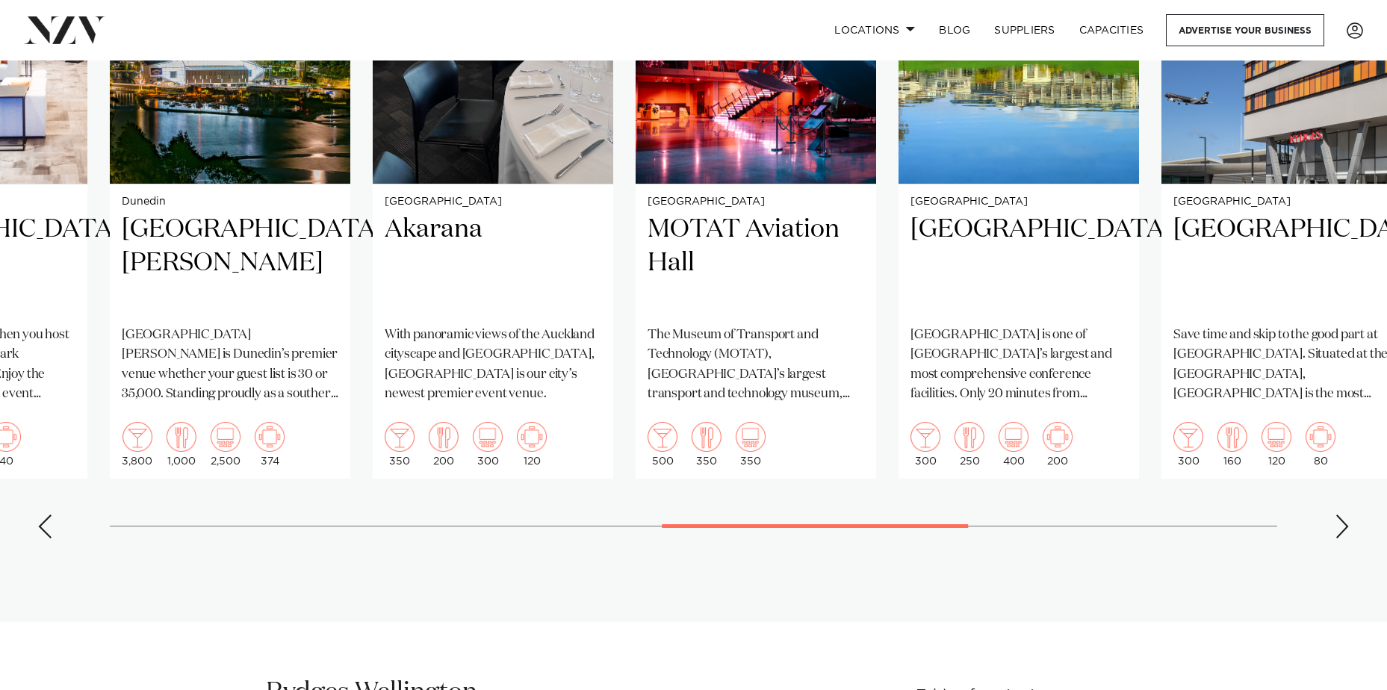
click at [1339, 526] on div "Next slide" at bounding box center [1342, 527] width 15 height 24
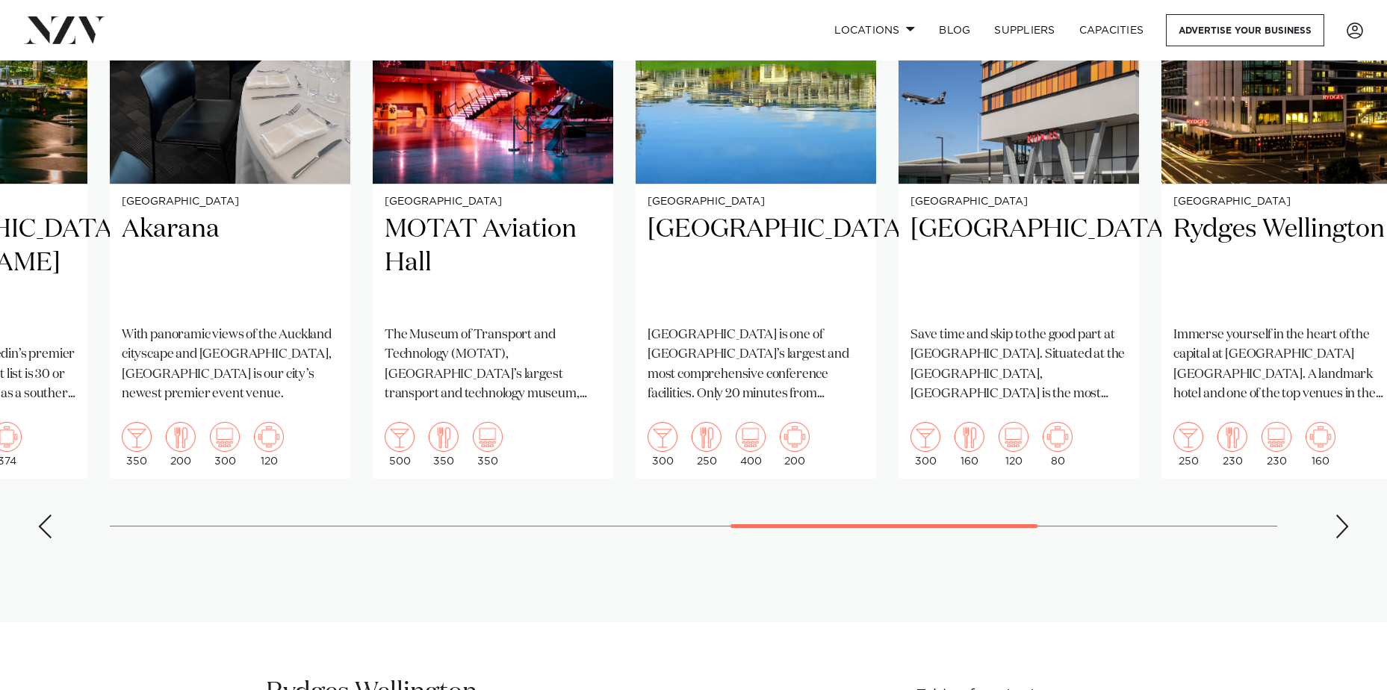
click at [1339, 526] on div "Next slide" at bounding box center [1342, 527] width 15 height 24
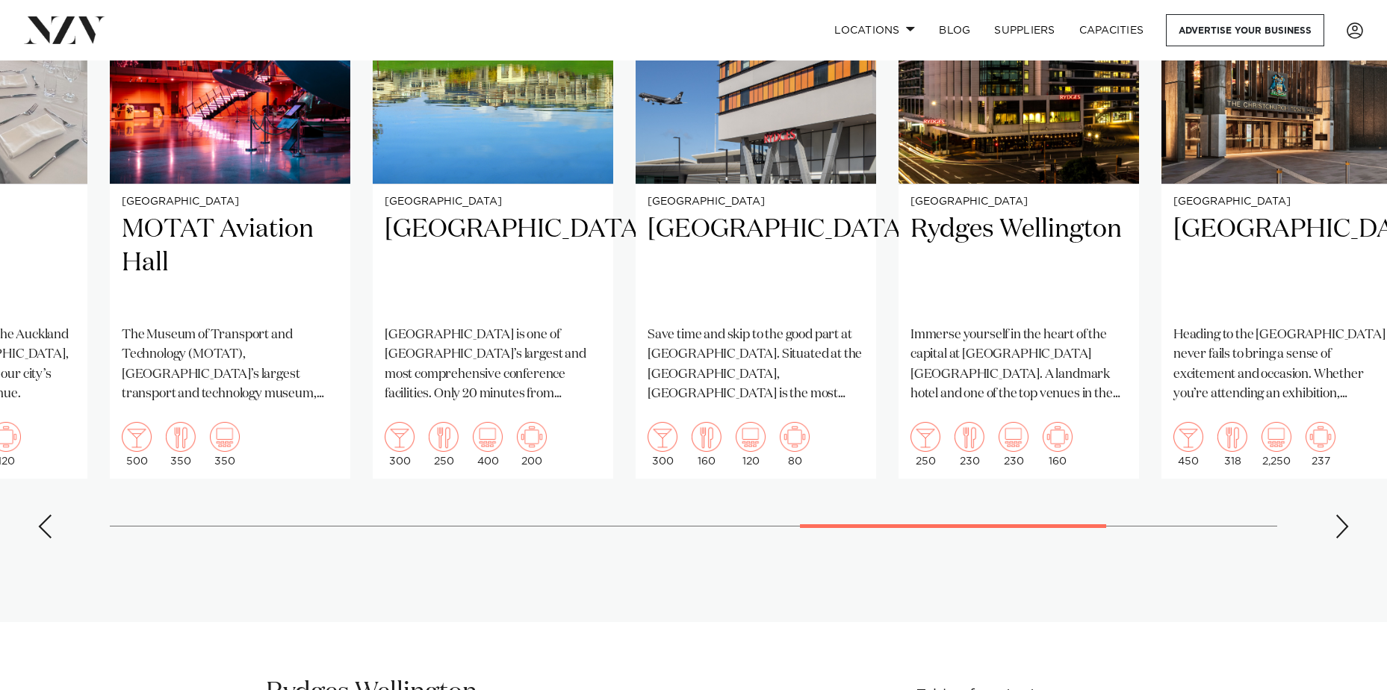
click at [1339, 526] on div "Next slide" at bounding box center [1342, 527] width 15 height 24
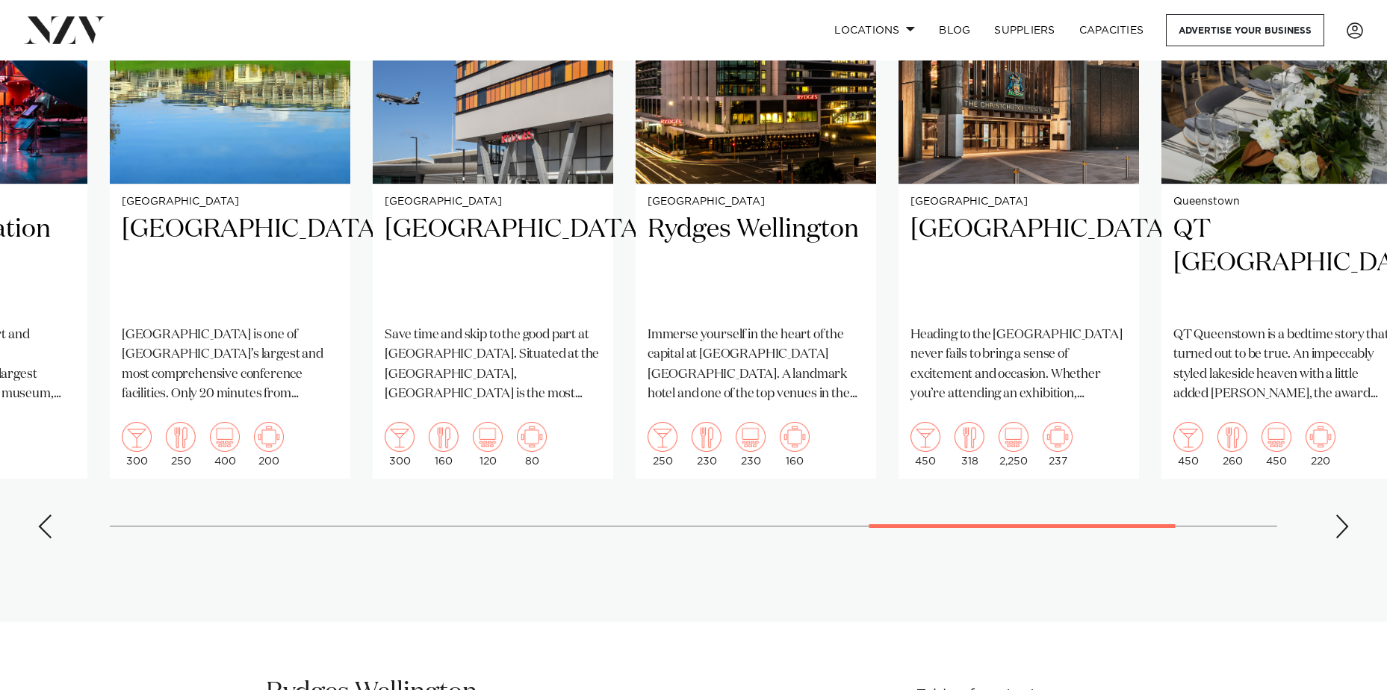
click at [1339, 526] on div "Next slide" at bounding box center [1342, 527] width 15 height 24
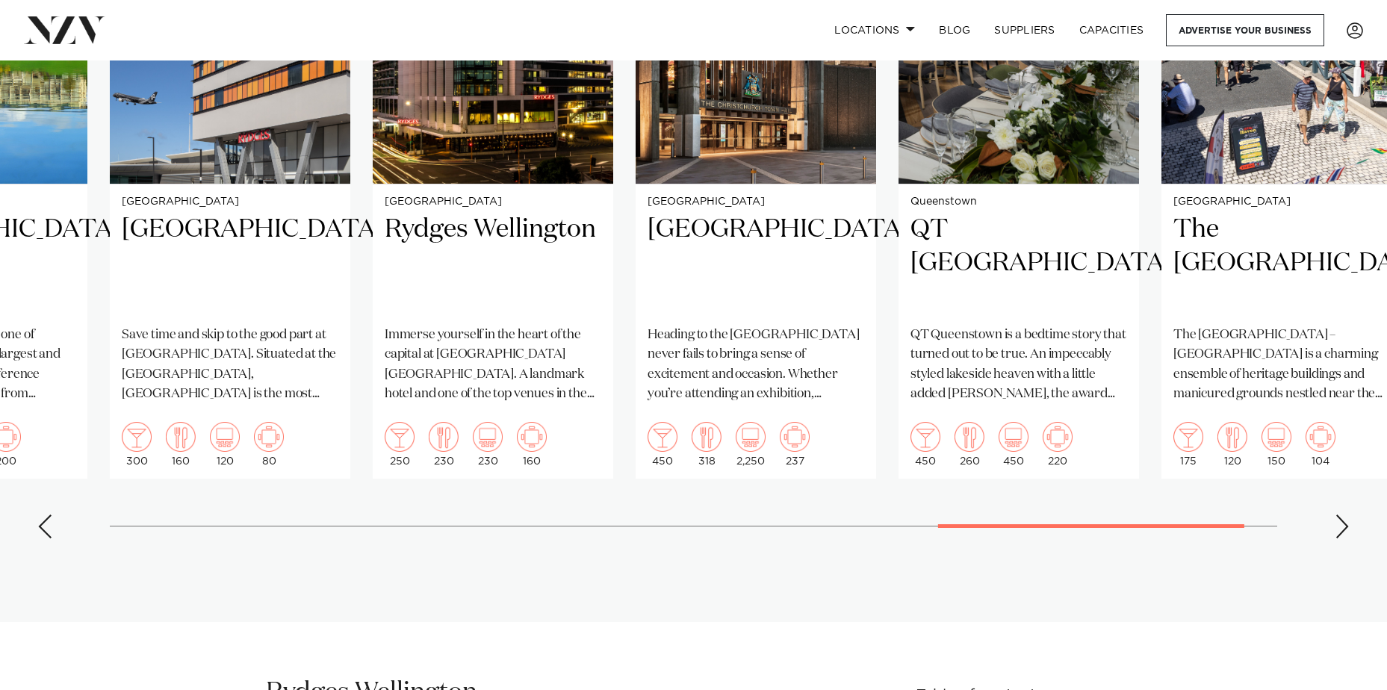
click at [1339, 526] on div "Next slide" at bounding box center [1342, 527] width 15 height 24
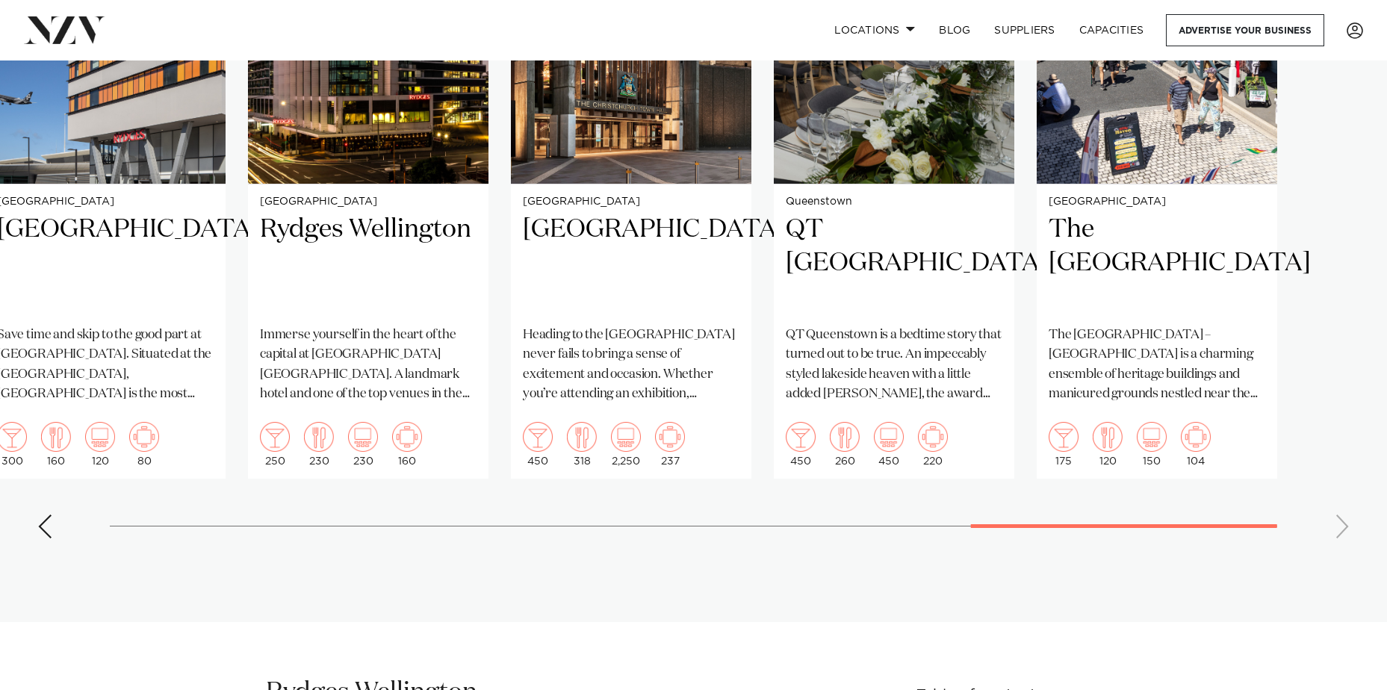
click at [1339, 526] on swiper-container "Hamilton Claudelands Claudelands is an award-winning conference, meeting, funct…" at bounding box center [693, 205] width 1387 height 689
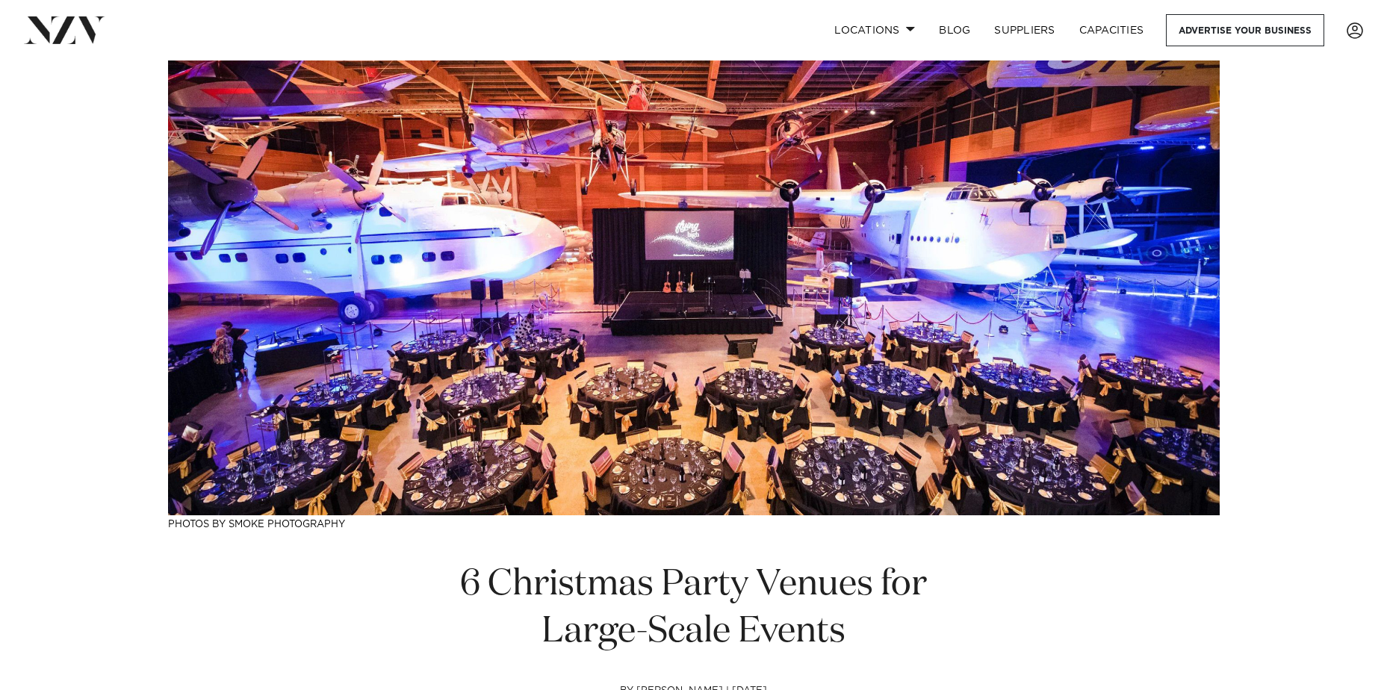
scroll to position [0, 0]
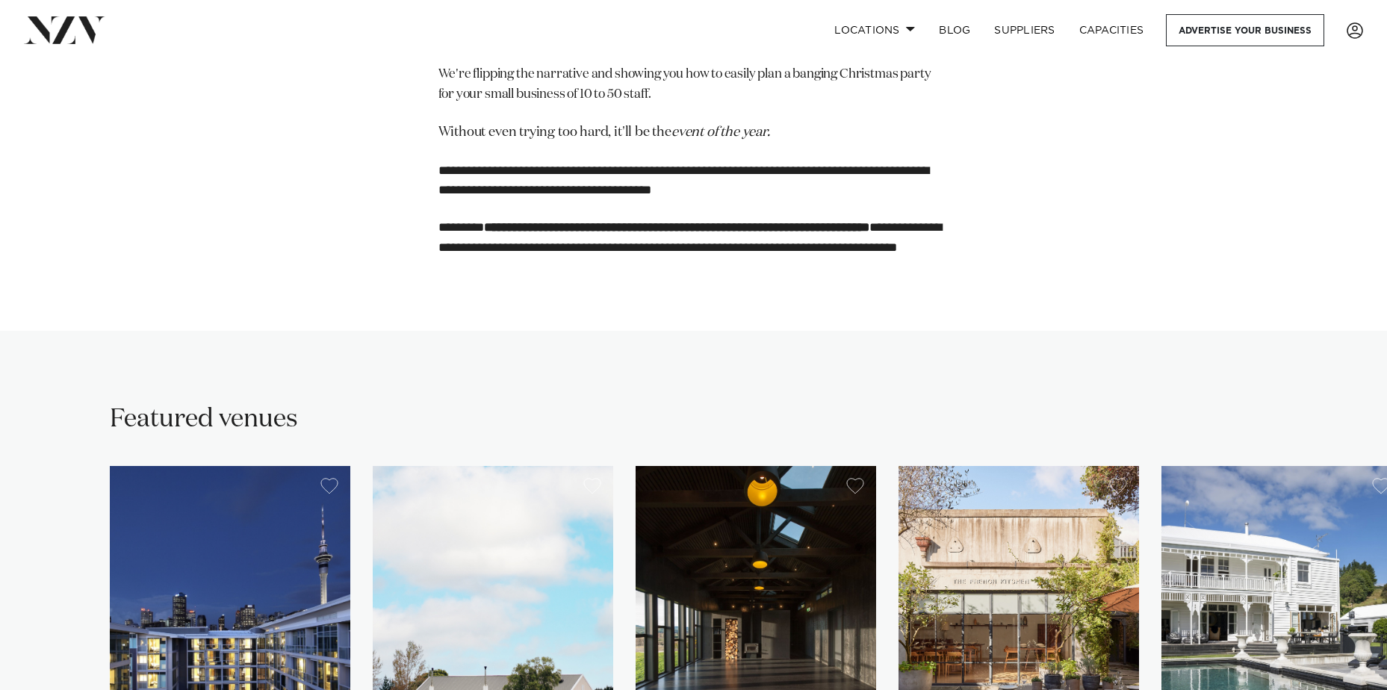
scroll to position [299, 0]
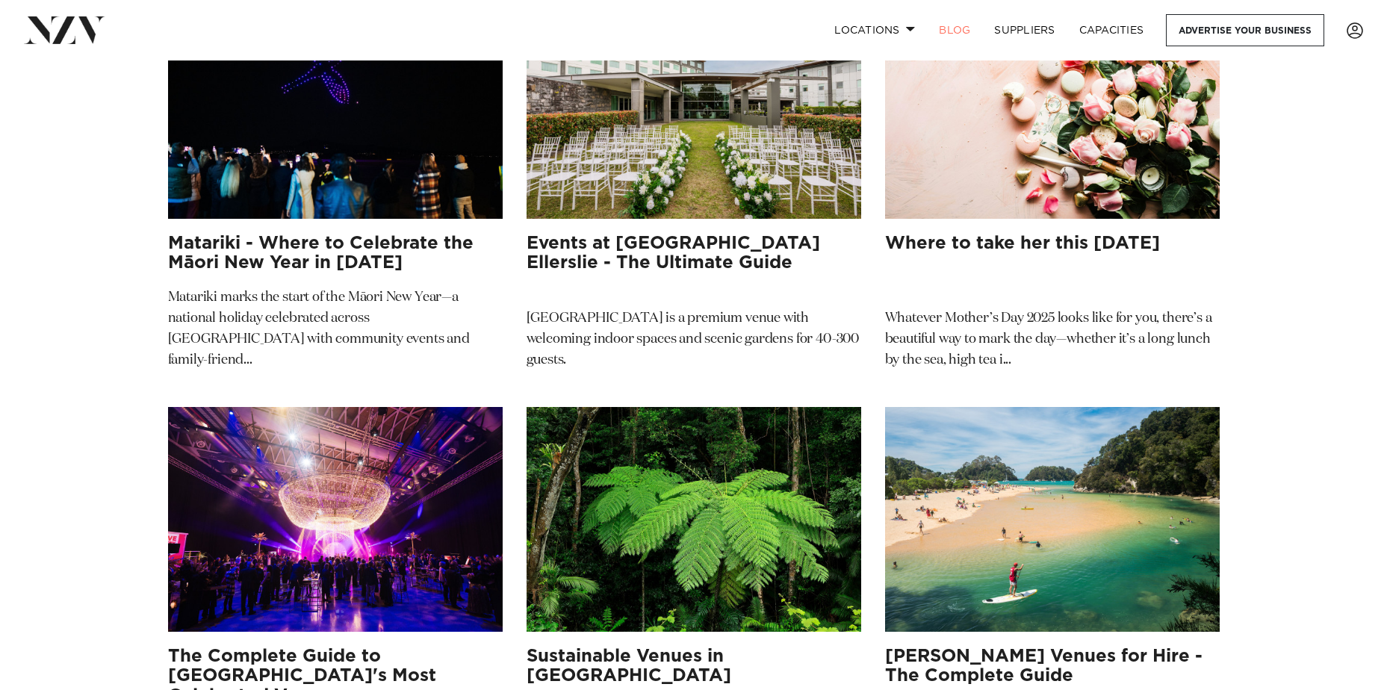
scroll to position [17073, 0]
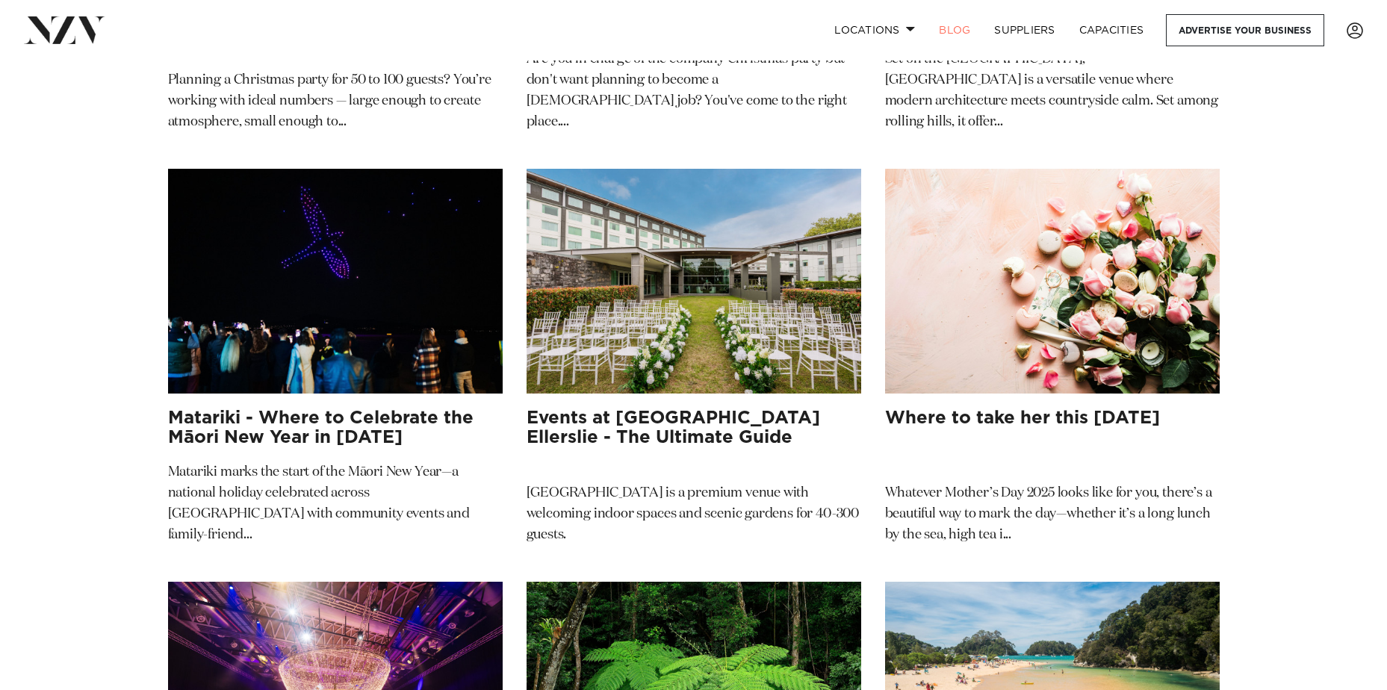
click at [61, 26] on img at bounding box center [64, 29] width 81 height 27
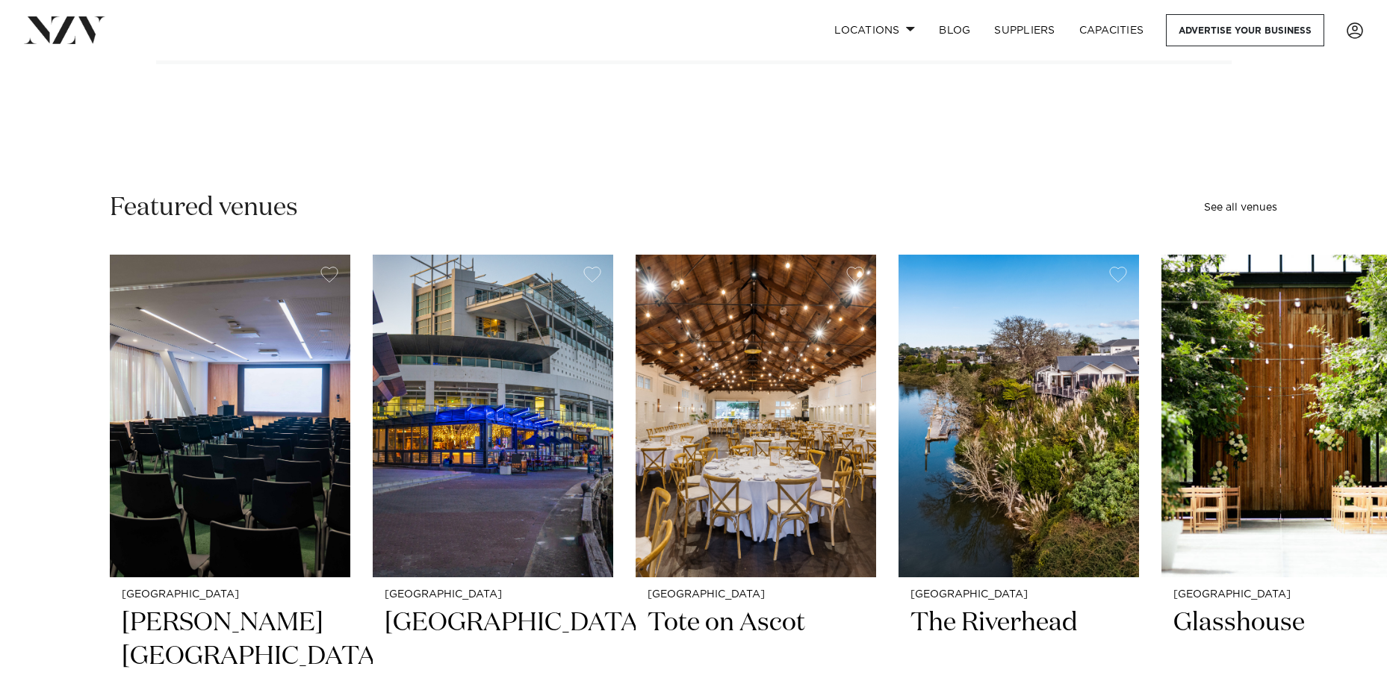
scroll to position [299, 0]
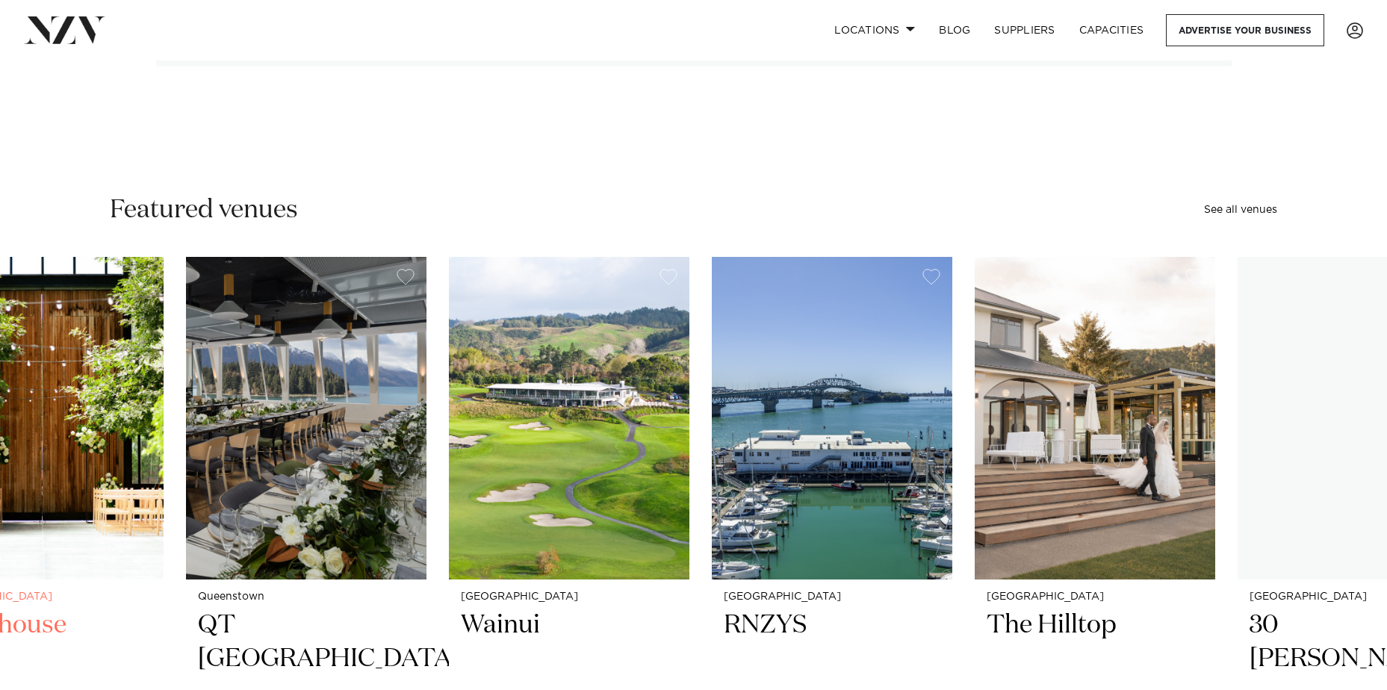
click at [5, 381] on img "5 / 49" at bounding box center [43, 418] width 241 height 323
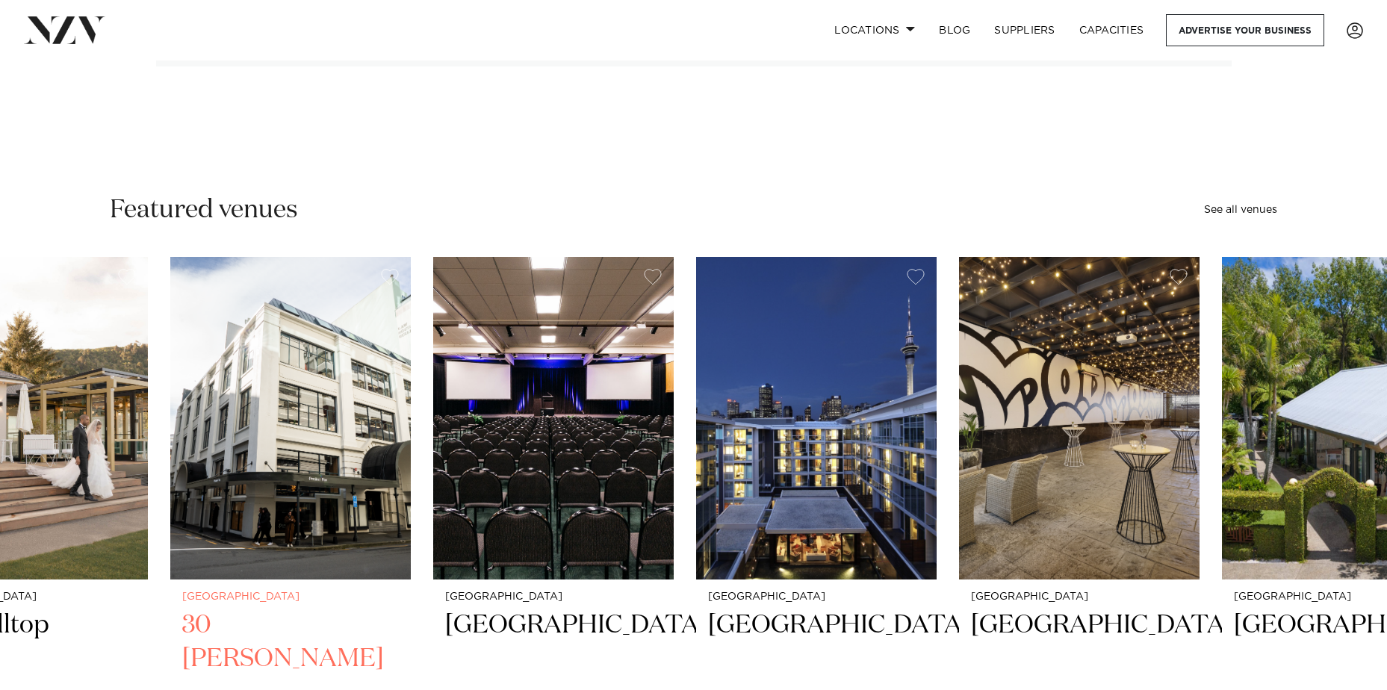
click at [178, 261] on img "10 / 49" at bounding box center [290, 418] width 241 height 323
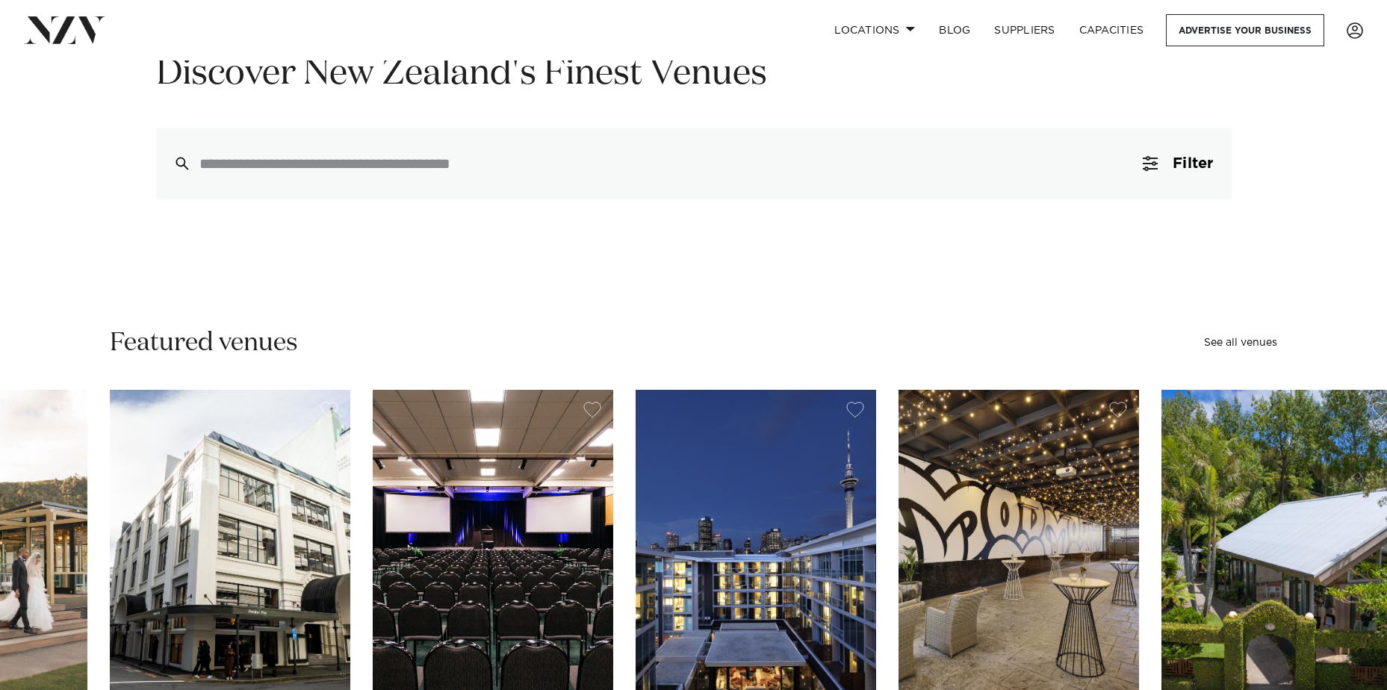
scroll to position [0, 0]
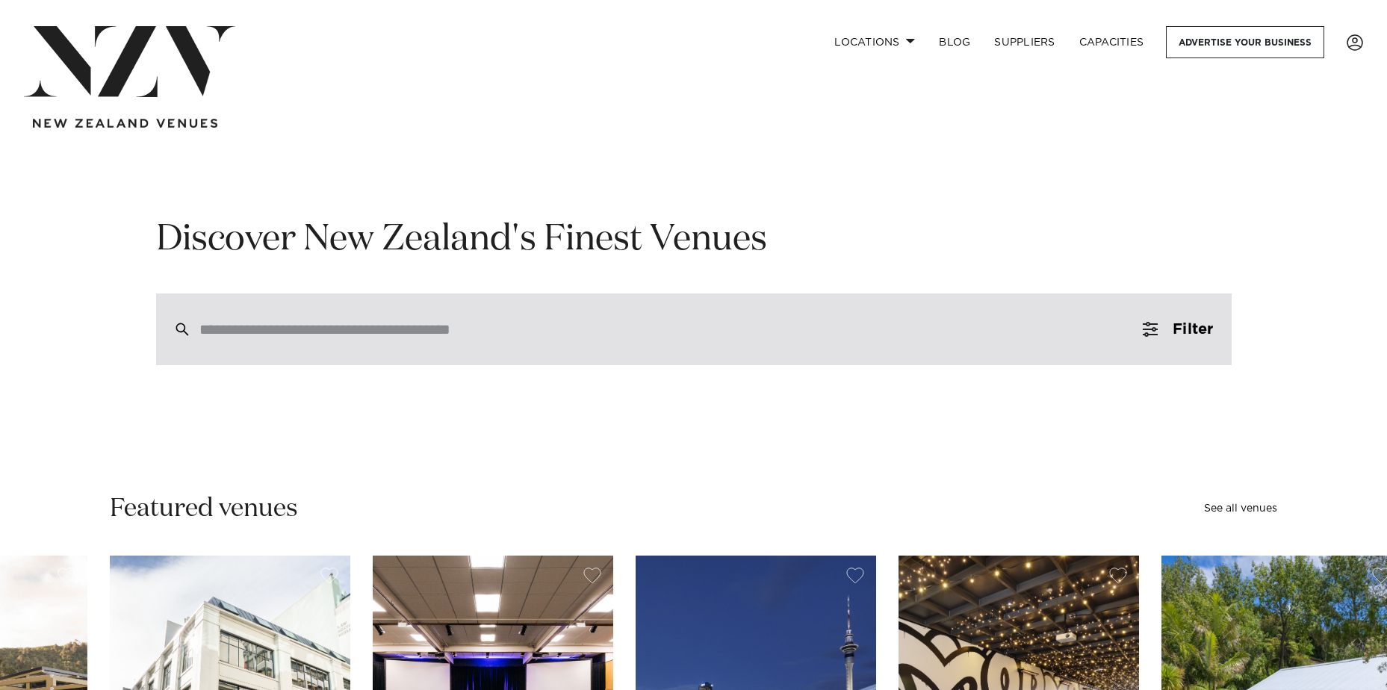
click at [661, 315] on div at bounding box center [694, 330] width 1076 height 72
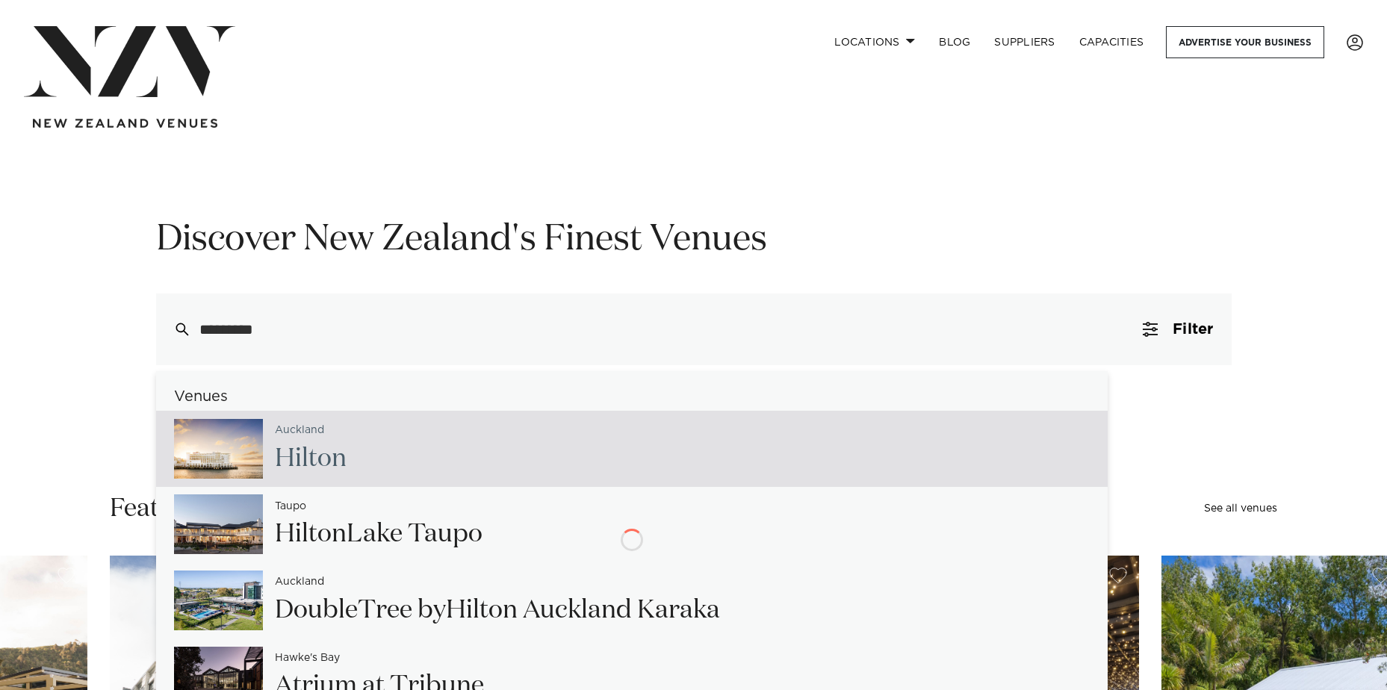
type input "**********"
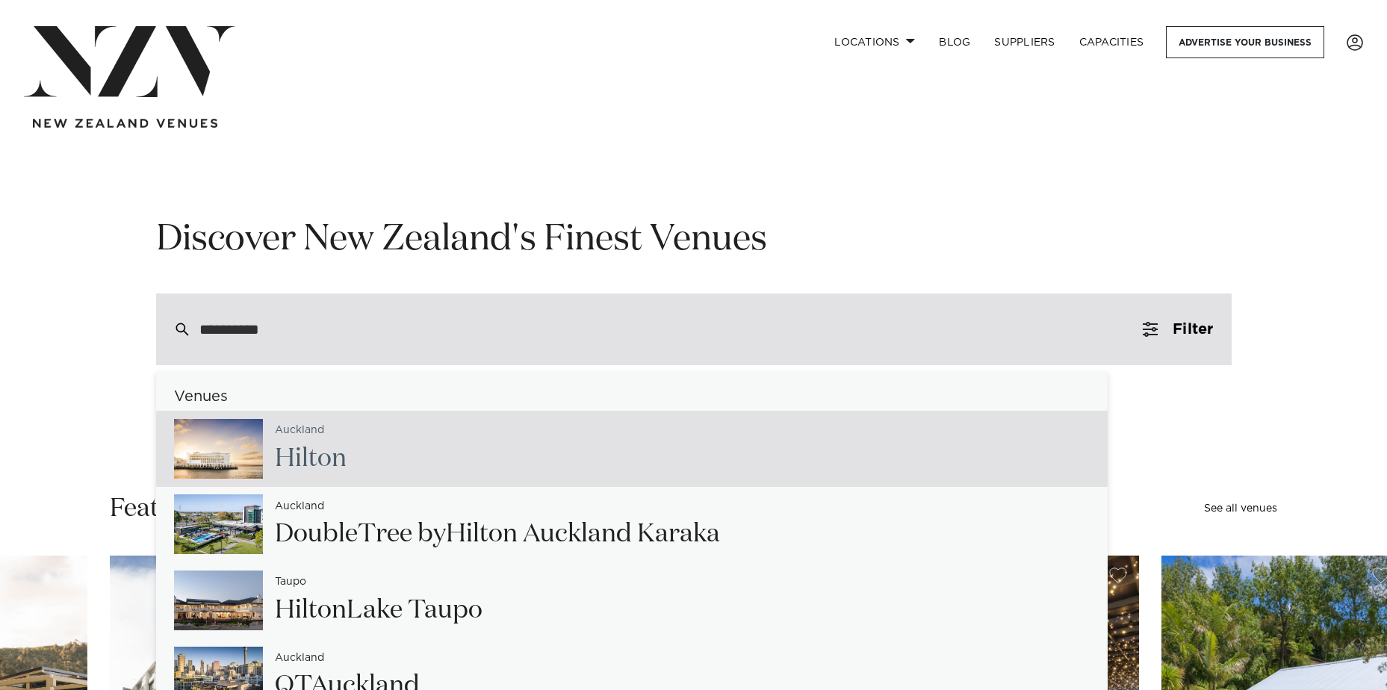
click at [510, 456] on div "Auc kland Hilton" at bounding box center [632, 449] width 952 height 76
type input "**********"
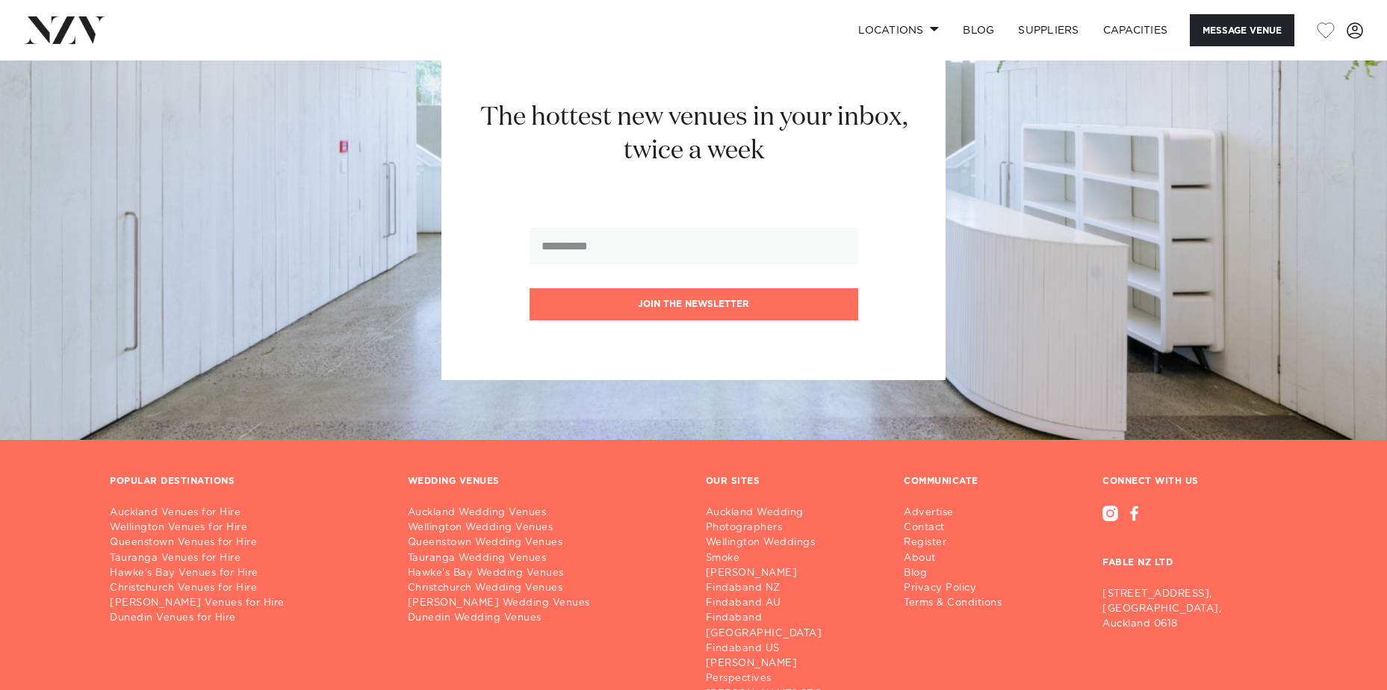
scroll to position [4229, 0]
